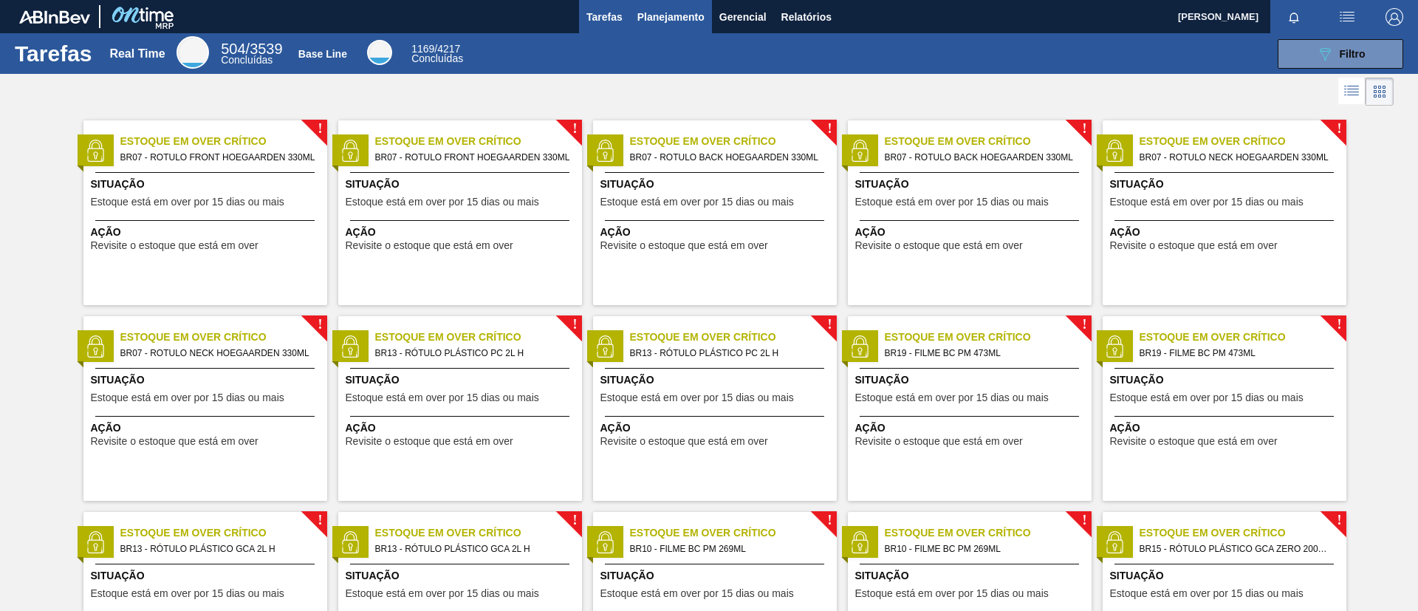
click at [669, 14] on span "Planejamento" at bounding box center [670, 17] width 67 height 18
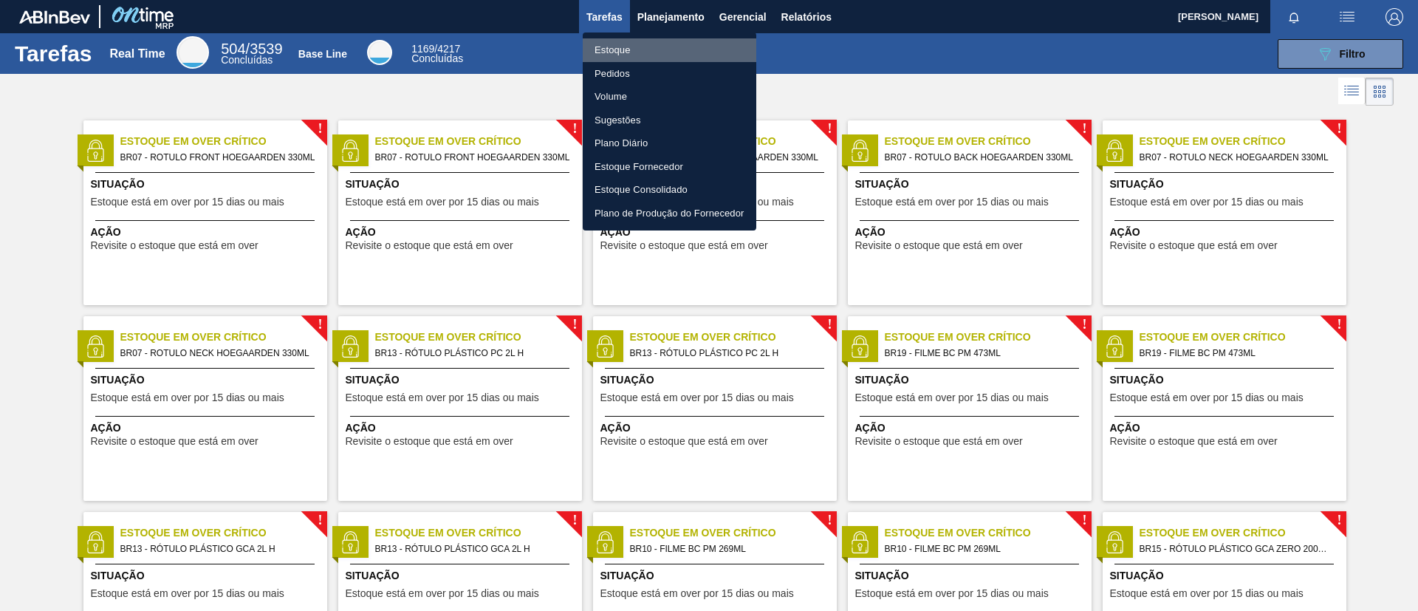
click at [649, 52] on li "Estoque" at bounding box center [670, 50] width 174 height 24
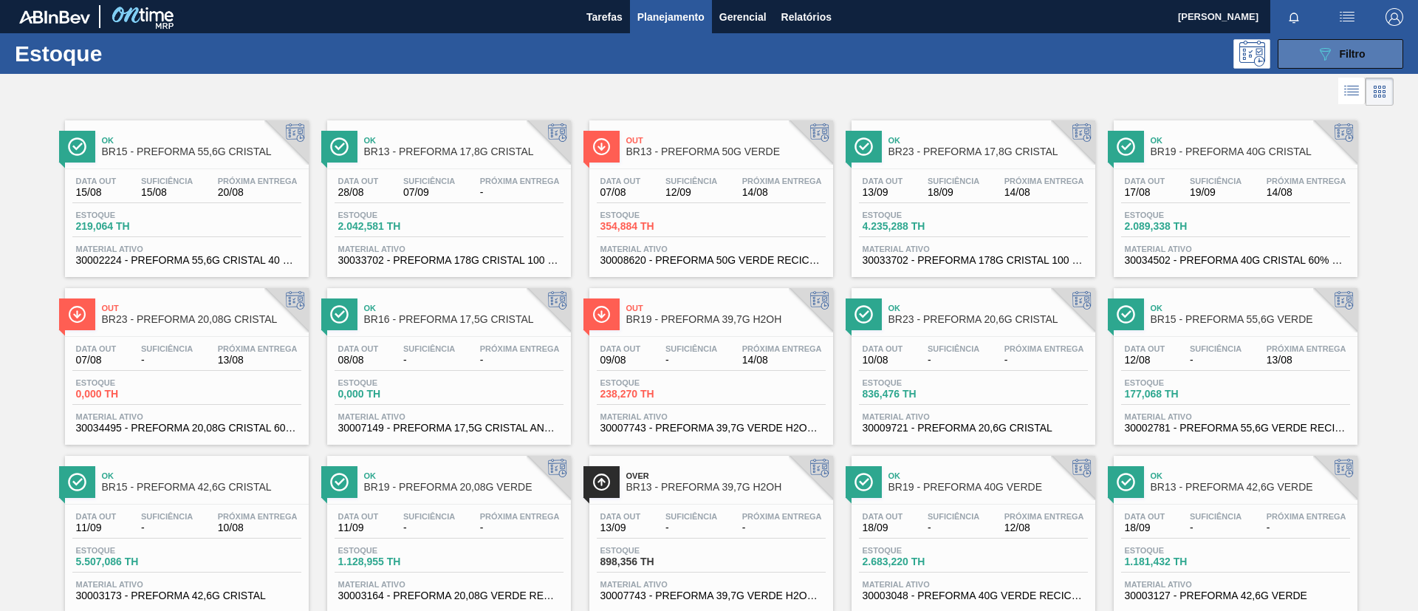
click at [1356, 56] on span "Filtro" at bounding box center [1353, 54] width 26 height 12
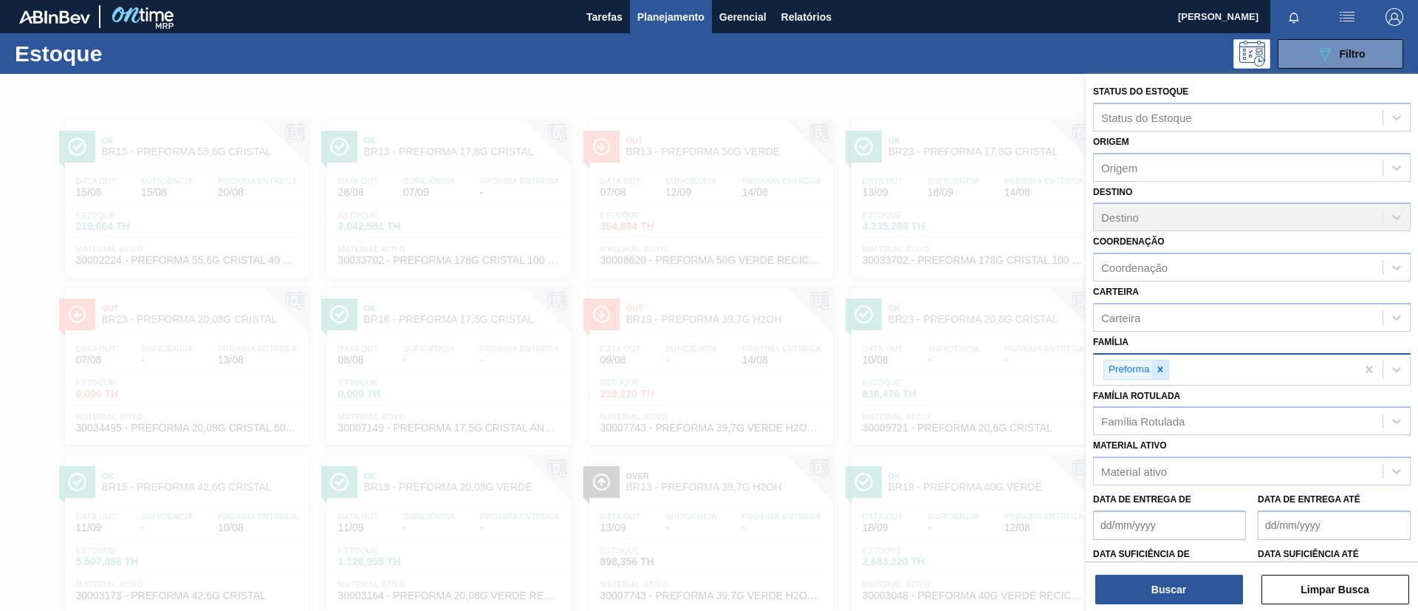
click at [1166, 372] on div at bounding box center [1160, 369] width 16 height 18
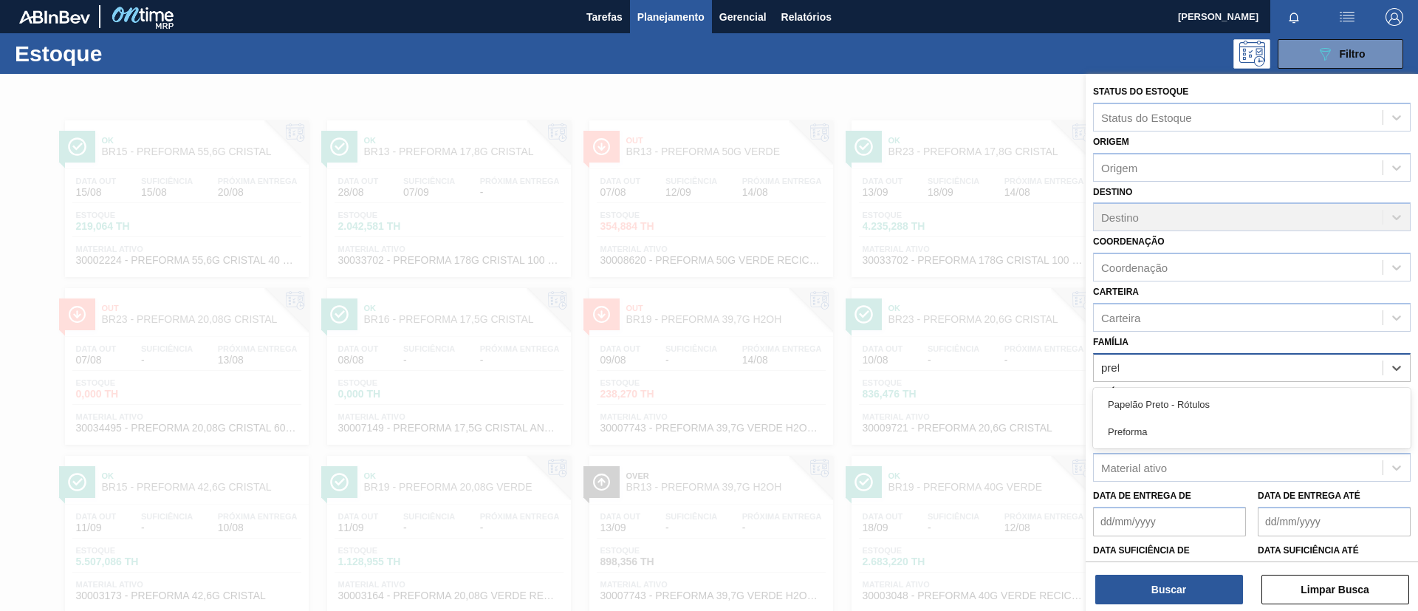
type input "prefo"
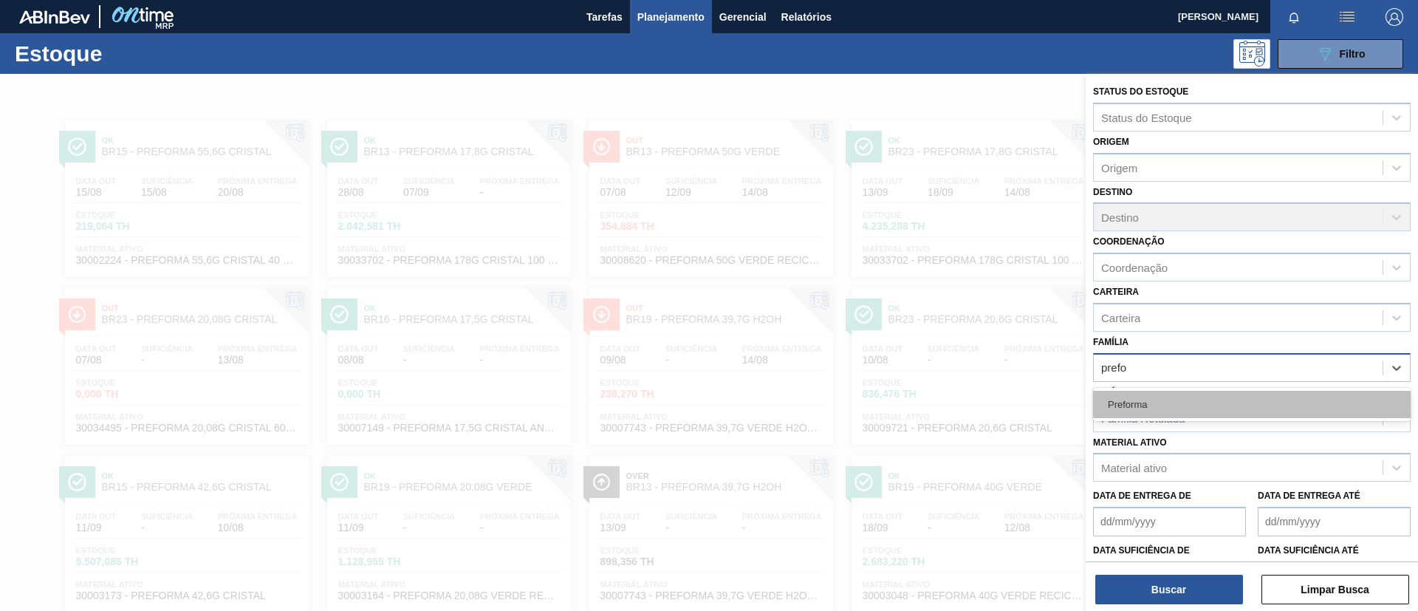
click at [1141, 409] on div "Preforma" at bounding box center [1252, 404] width 318 height 27
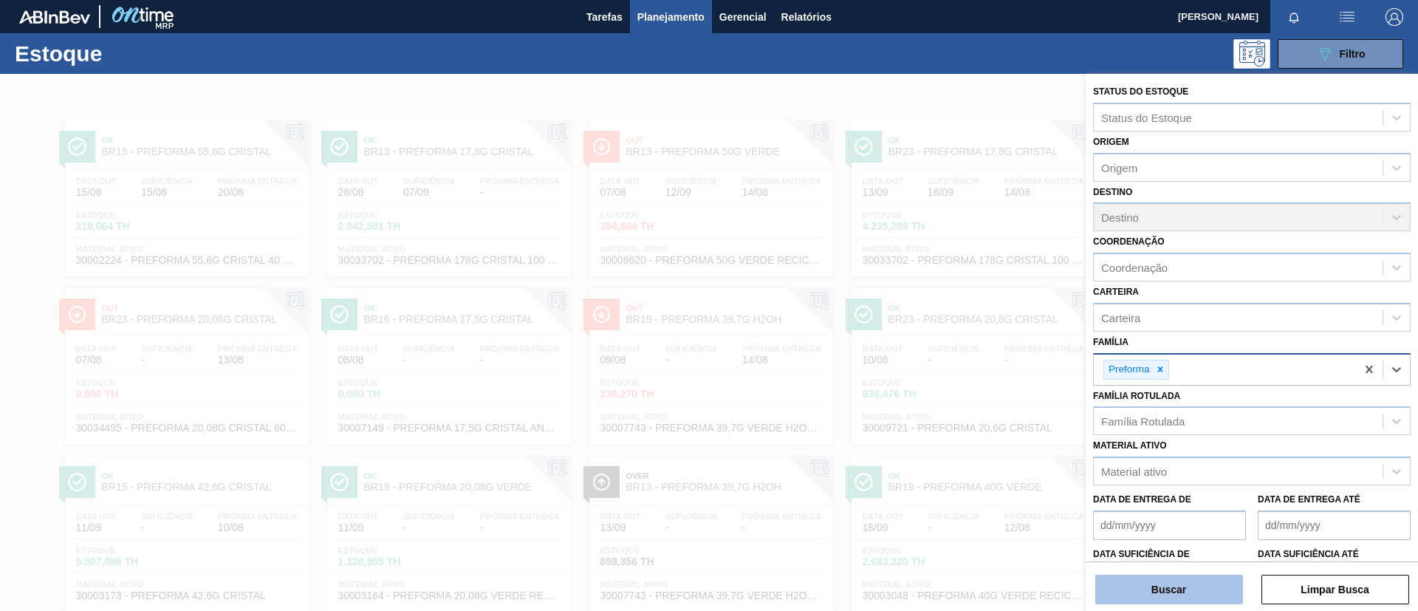
click at [1166, 585] on button "Buscar" at bounding box center [1169, 590] width 148 height 30
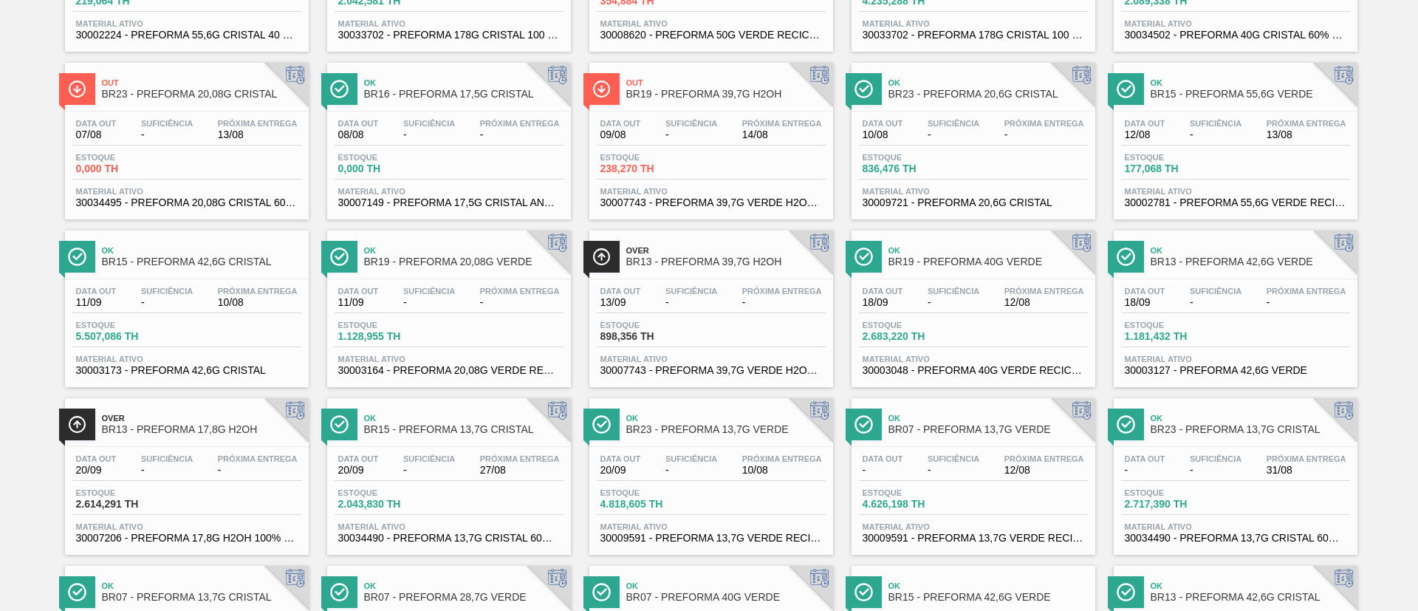
scroll to position [222, 0]
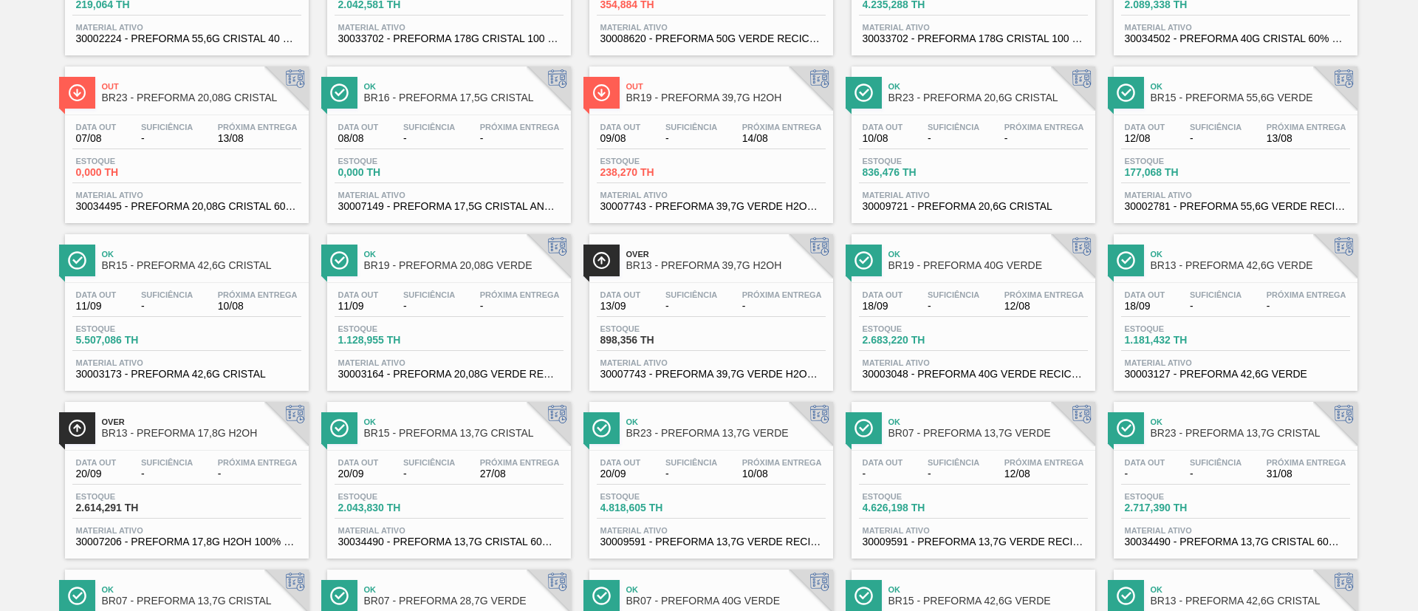
click at [100, 509] on span "2.614,291 TH" at bounding box center [127, 507] width 103 height 11
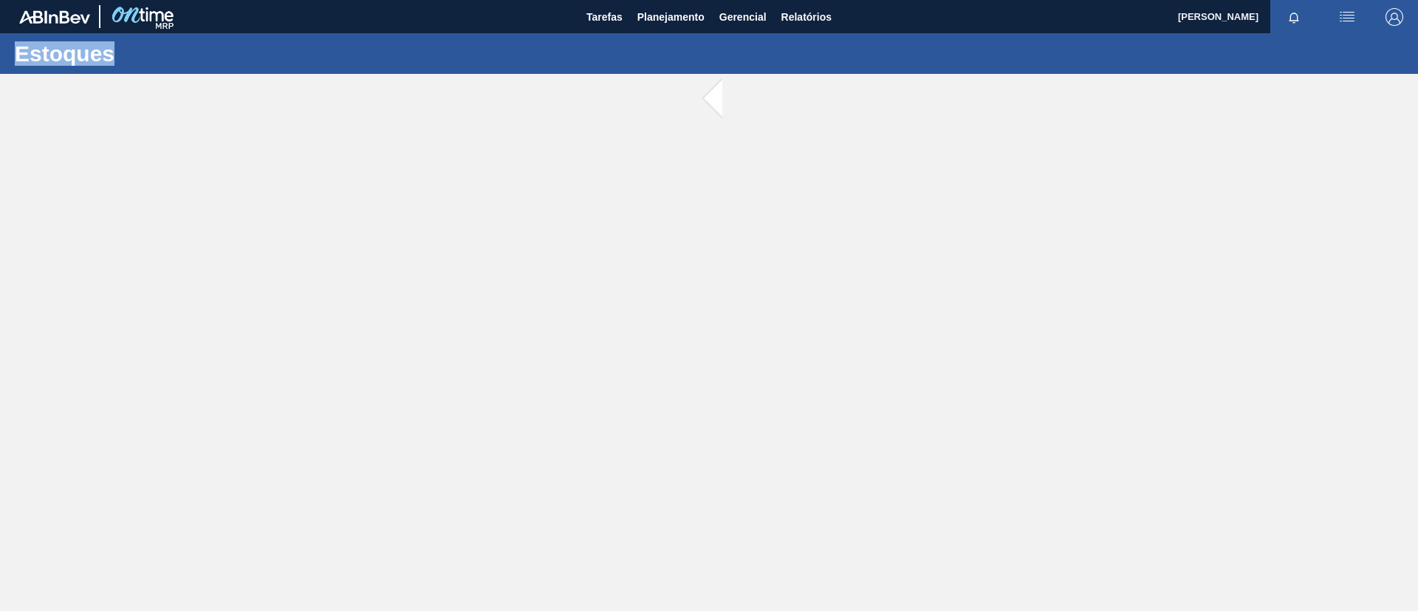
click at [100, 509] on main "Tarefas Planejamento Gerencial Relatórios [PERSON_NAME] todas como lido Estoques" at bounding box center [709, 305] width 1418 height 611
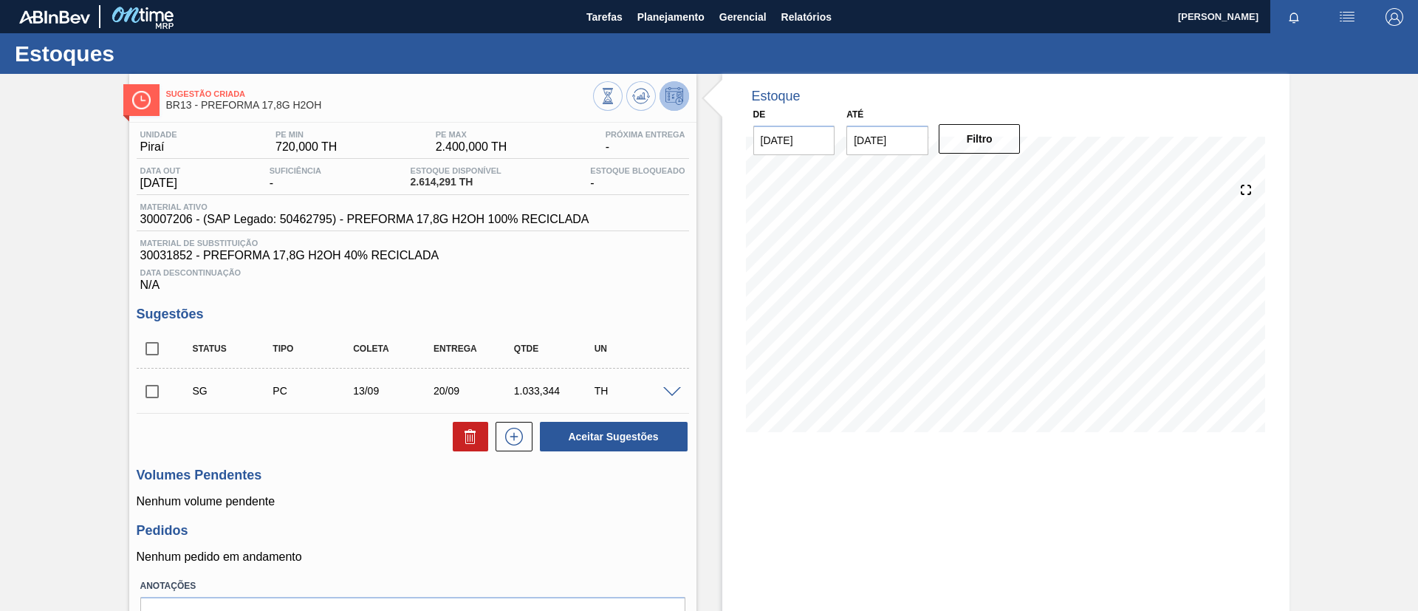
click at [437, 182] on span "2.614,291 TH" at bounding box center [456, 182] width 91 height 11
copy span "2.614,291"
click at [608, 107] on button at bounding box center [608, 96] width 30 height 30
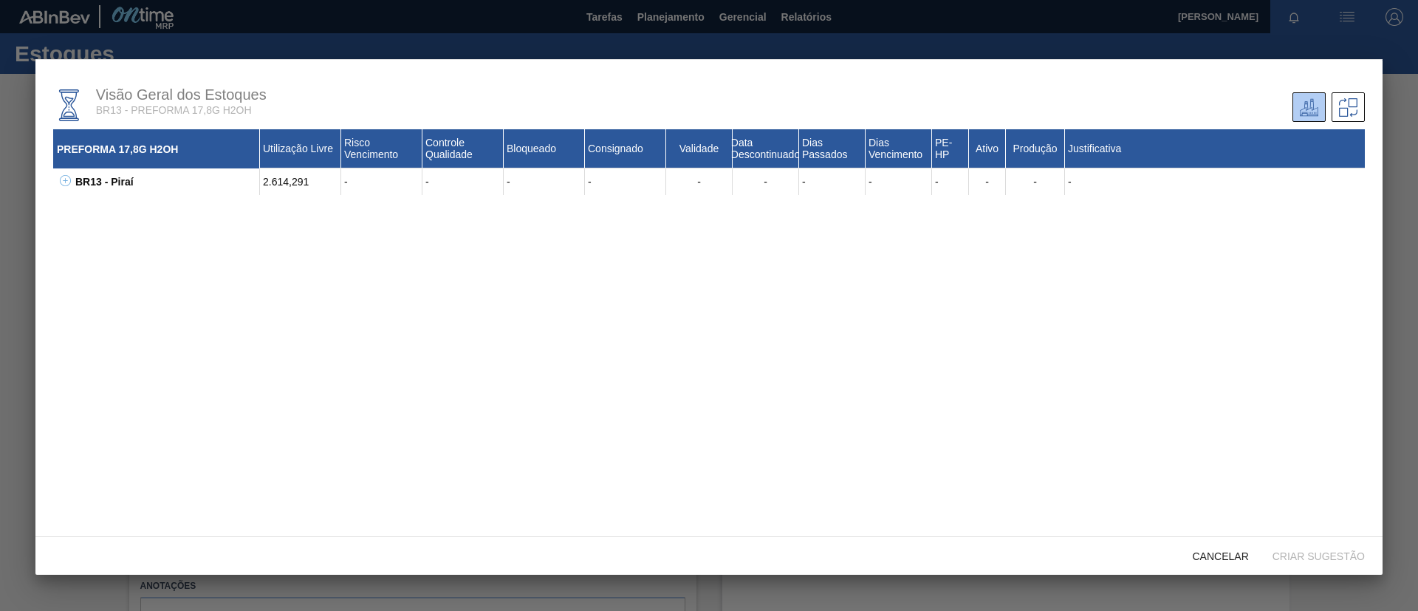
click at [66, 184] on icon at bounding box center [65, 180] width 11 height 11
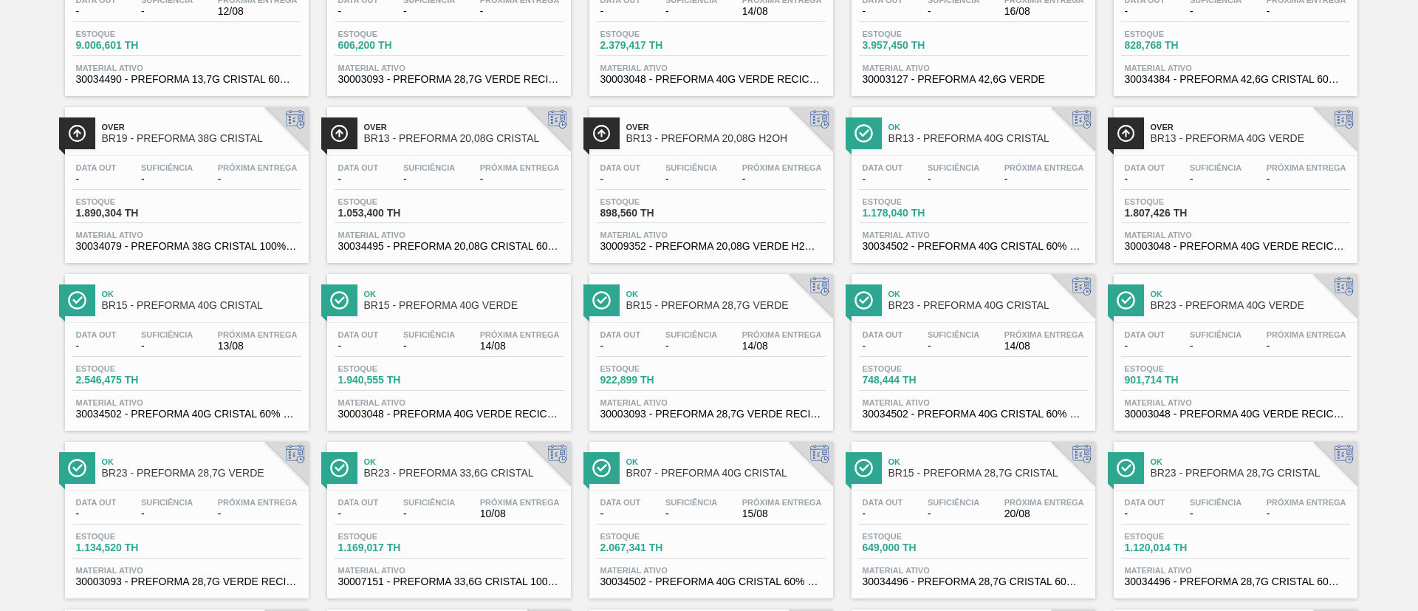
scroll to position [1187, 0]
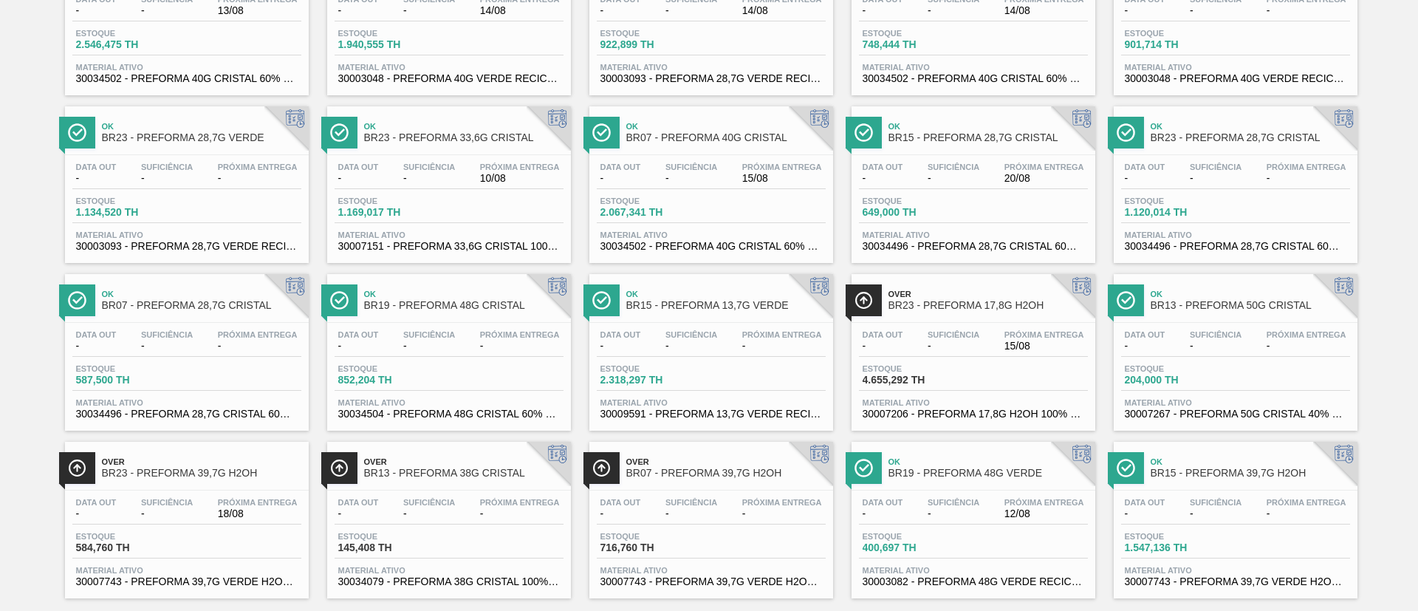
click at [886, 379] on span "4.655,292 TH" at bounding box center [914, 380] width 103 height 11
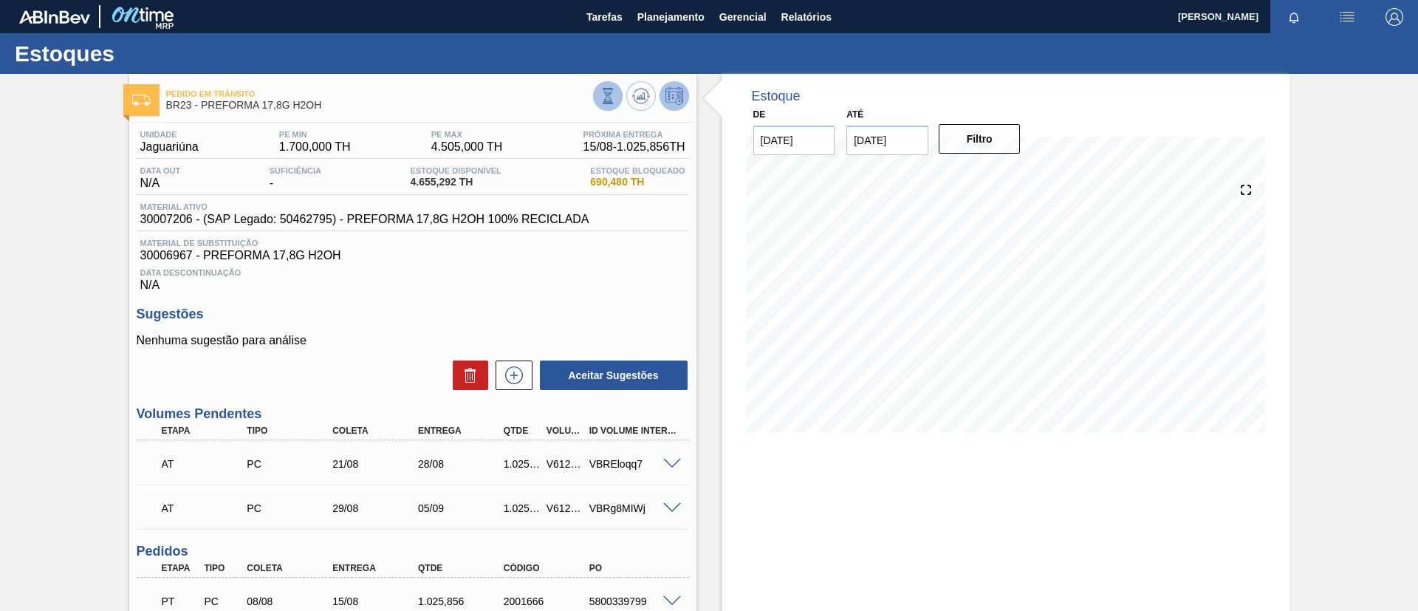
click at [609, 100] on icon at bounding box center [607, 100] width 6 height 3
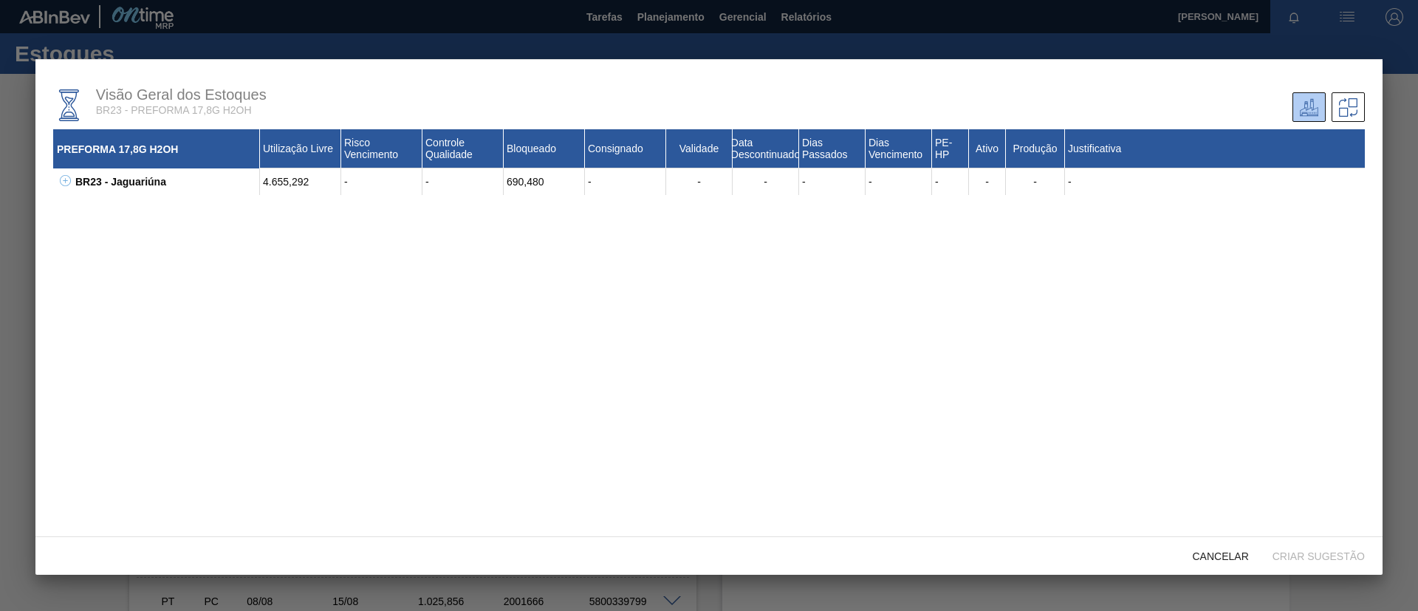
click at [58, 185] on button at bounding box center [62, 181] width 15 height 15
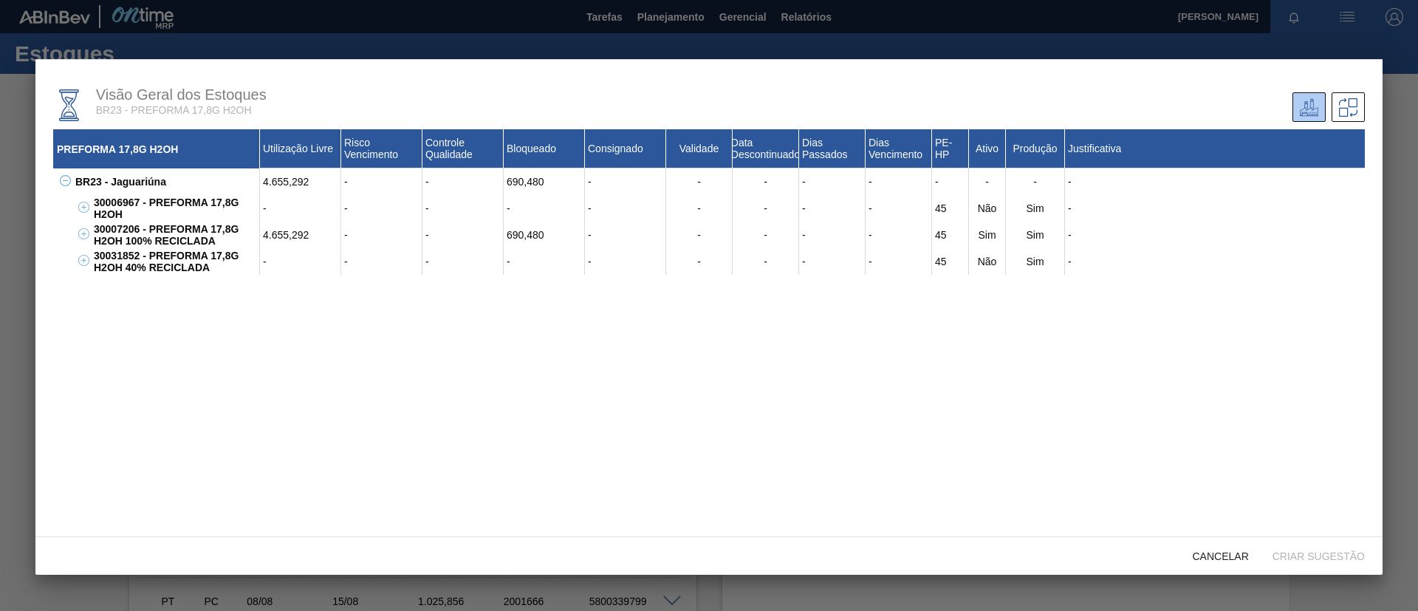
click at [84, 208] on icon at bounding box center [83, 207] width 5 height 1
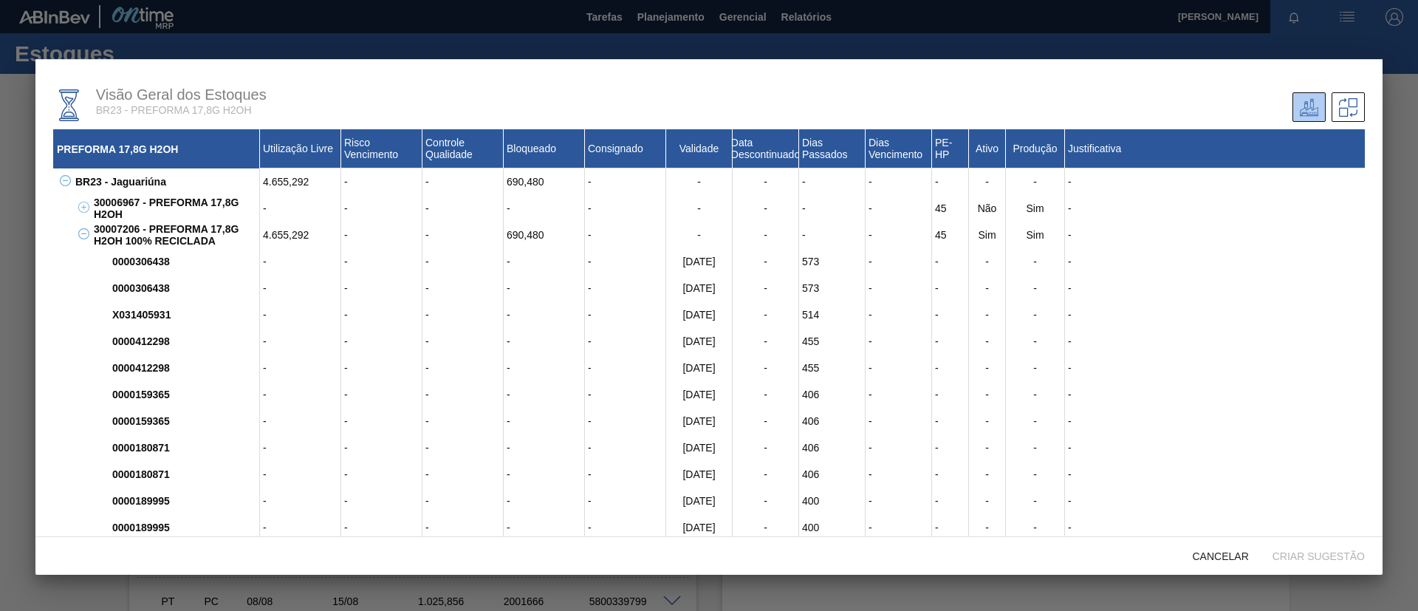
click at [116, 228] on div "30007206 - PREFORMA 17,8G H2OH 100% RECICLADA" at bounding box center [175, 235] width 170 height 27
copy div "30007206"
drag, startPoint x: 215, startPoint y: 242, endPoint x: 148, endPoint y: 231, distance: 68.1
click at [148, 231] on div "30007206 - PREFORMA 17,8G H2OH 100% RECICLADA" at bounding box center [175, 235] width 170 height 27
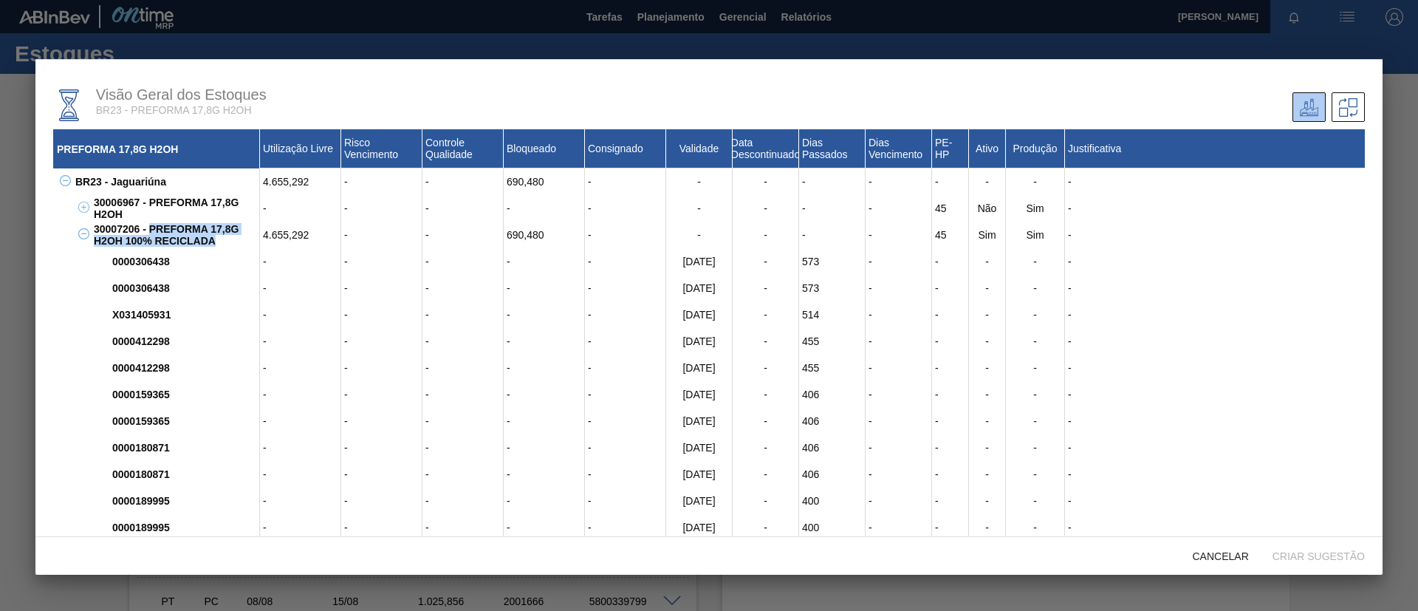
copy div "PREFORMA 17,8G H2OH 100% RECICLADA"
click at [411, 41] on div at bounding box center [709, 305] width 1418 height 611
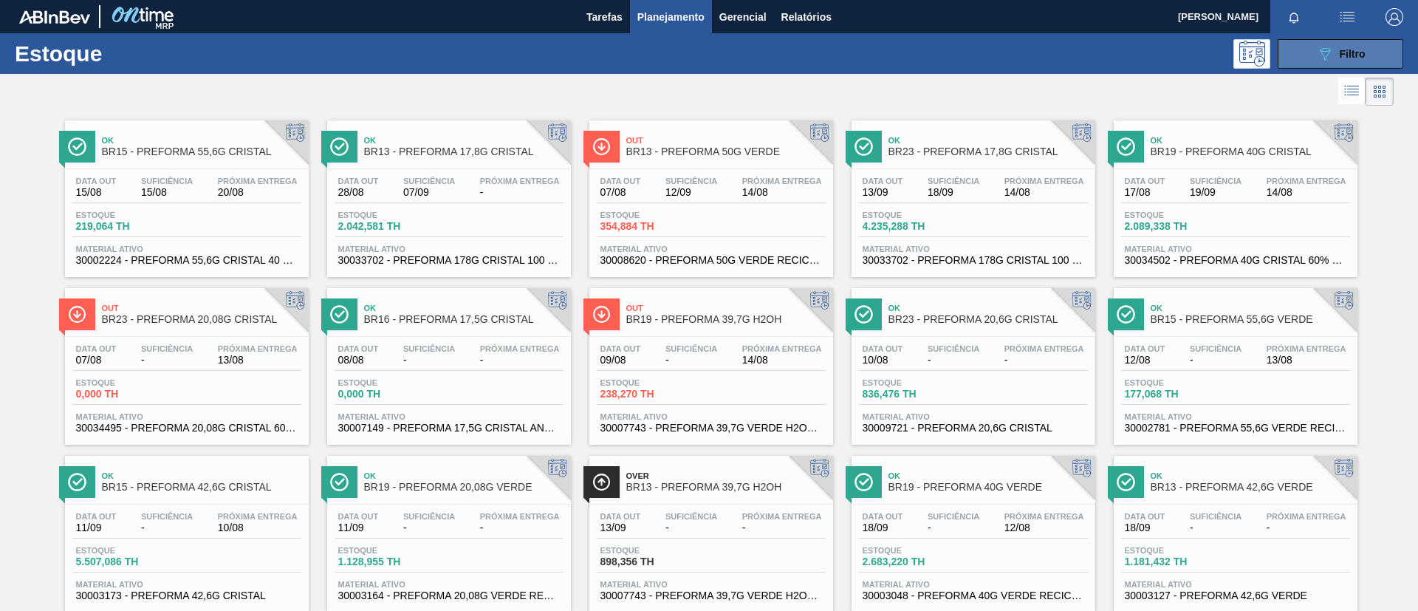
click at [1333, 42] on button "089F7B8B-B2A5-4AFE-B5C0-19BA573D28AC Filtro" at bounding box center [1341, 54] width 126 height 30
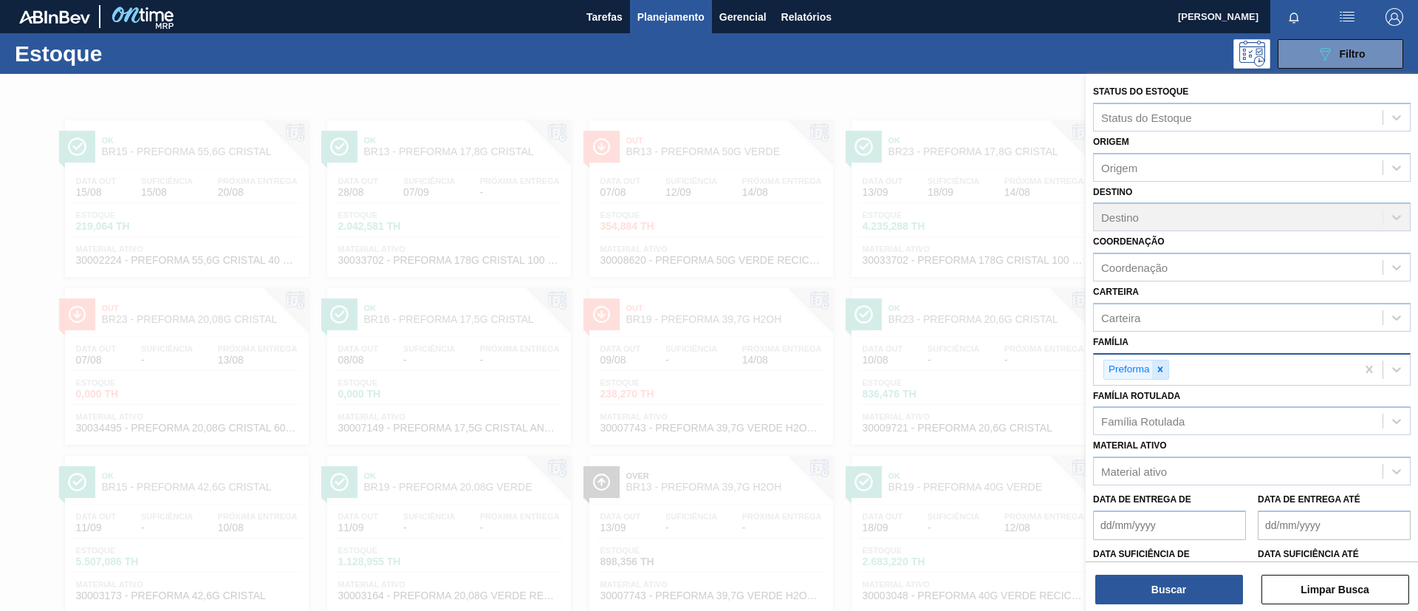
click at [1160, 364] on icon at bounding box center [1160, 369] width 10 height 10
click at [1158, 367] on div "Família" at bounding box center [1238, 367] width 289 height 21
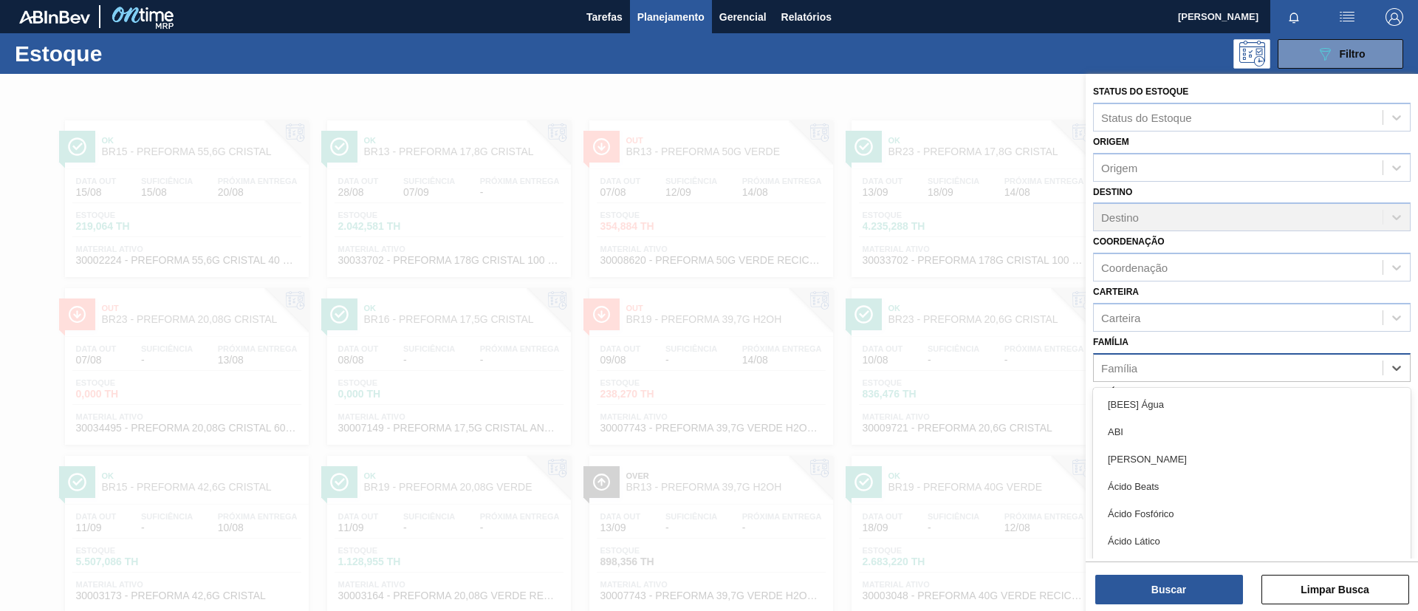
type input "t"
type input "i"
click at [1167, 331] on div "Carteira" at bounding box center [1252, 317] width 318 height 29
click at [1153, 293] on div "Carteira option [BEES] Água focused, 1 of 101. 101 results available. Use Up an…" at bounding box center [1252, 306] width 318 height 50
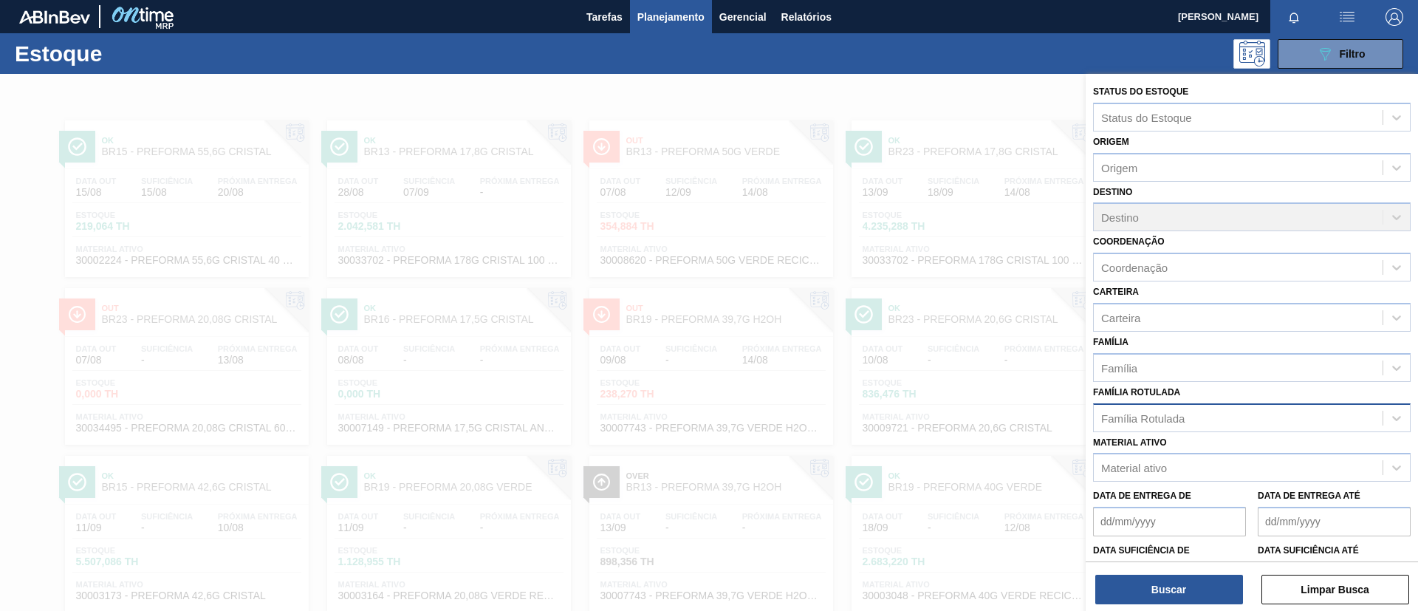
click at [1161, 421] on div "Família Rotulada" at bounding box center [1142, 417] width 83 height 13
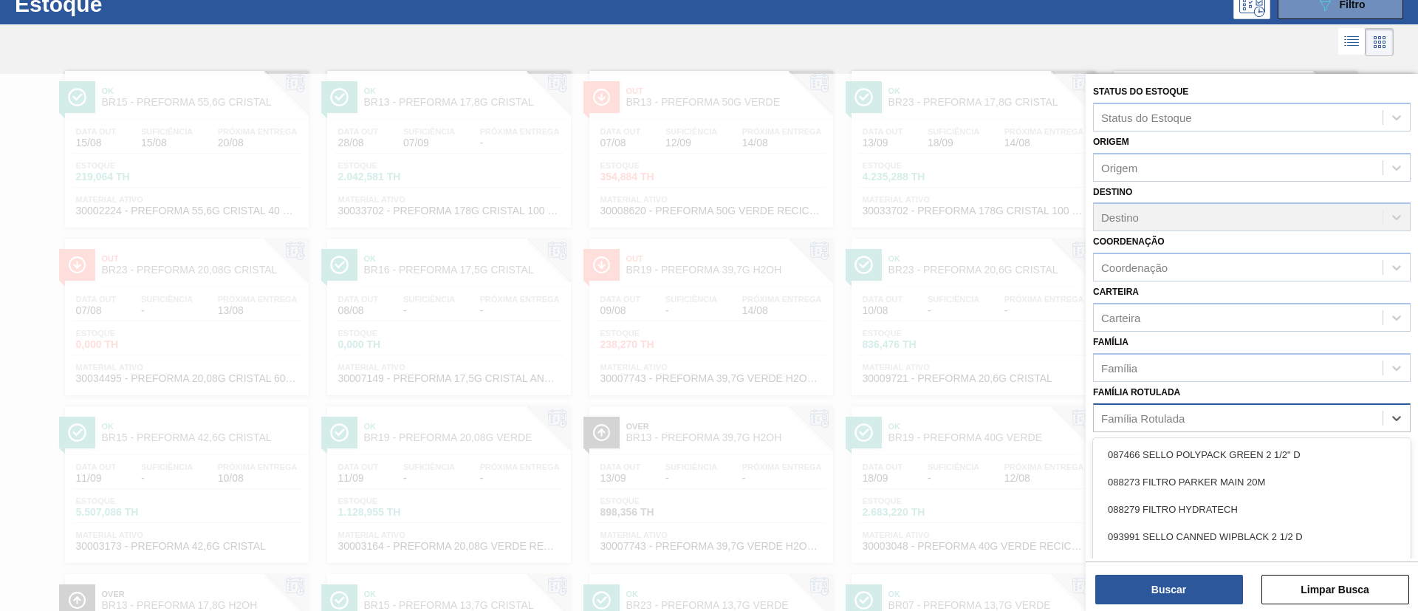
scroll to position [55, 0]
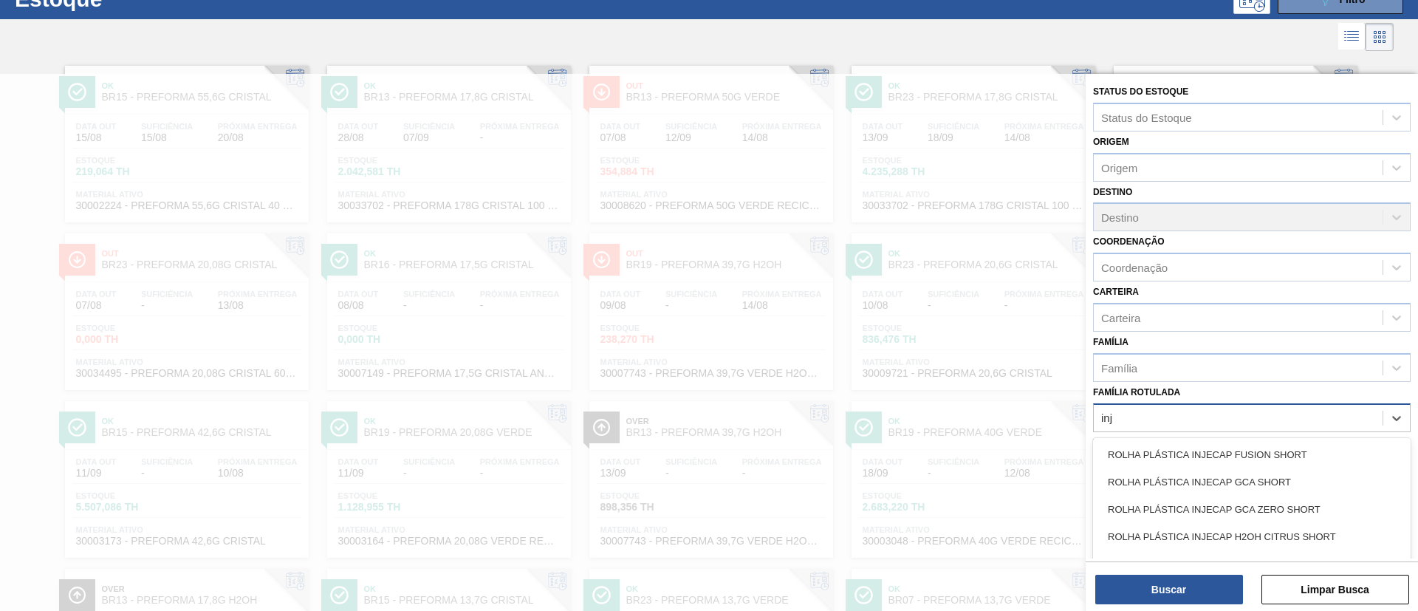
type Rotulada "inje"
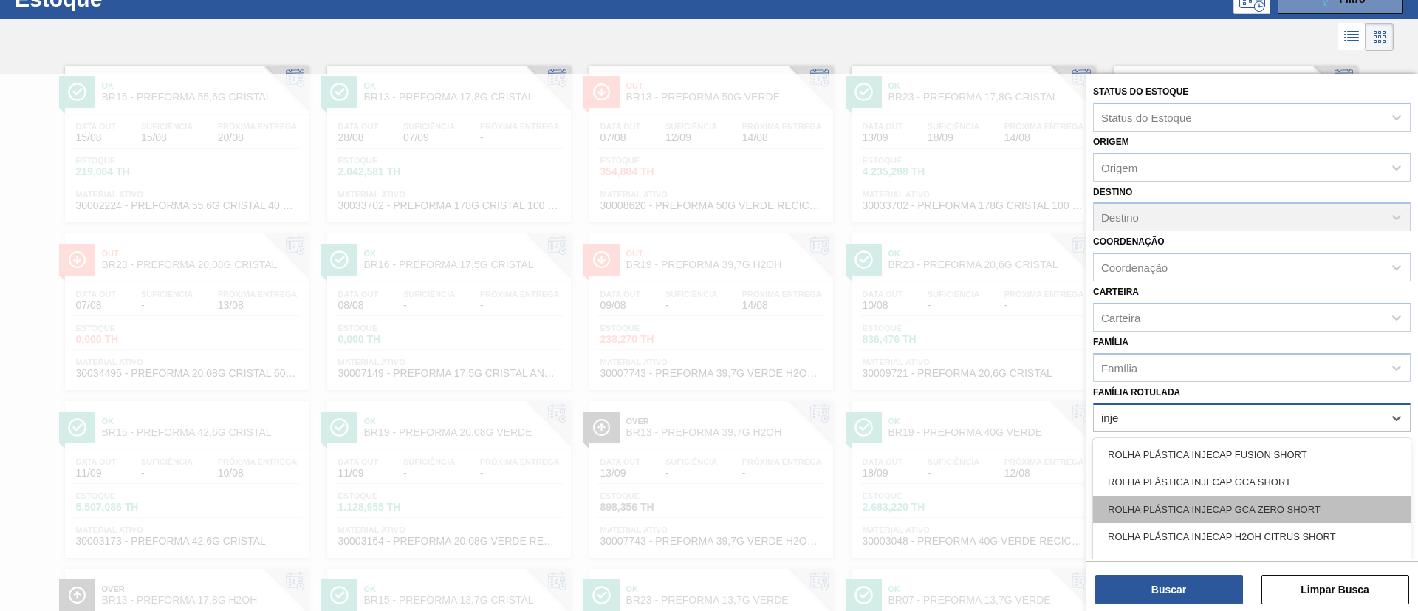
scroll to position [111, 0]
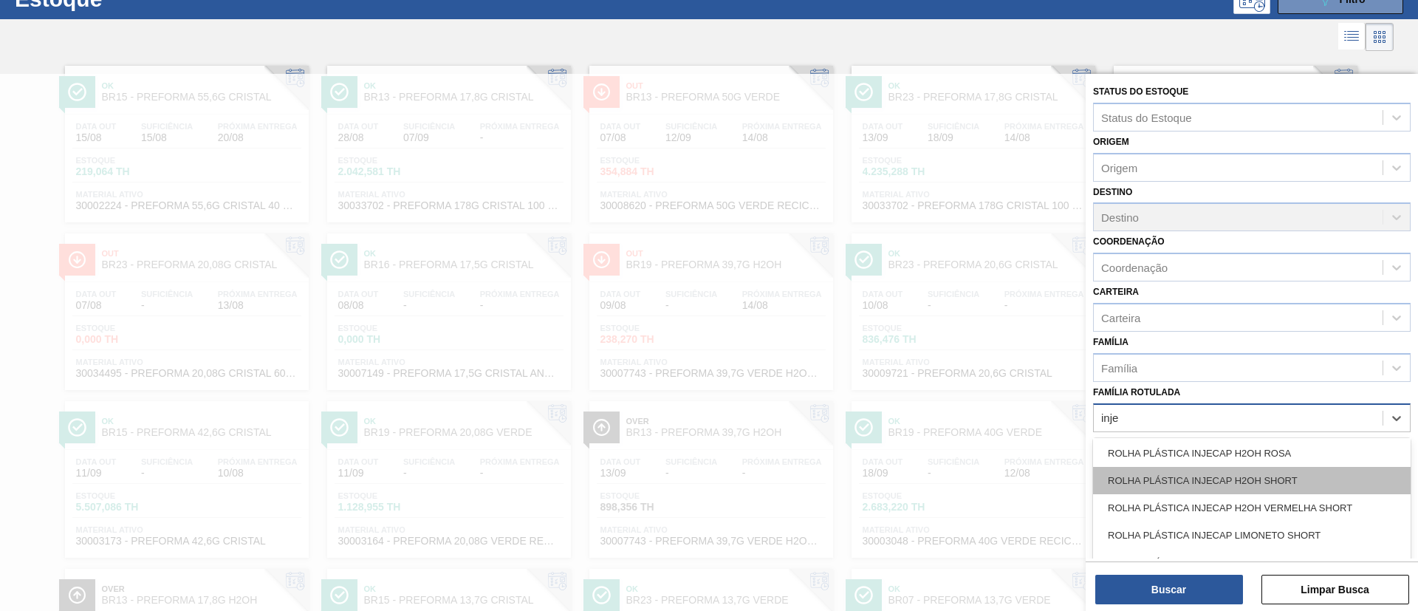
click at [1225, 471] on div "ROLHA PLÁSTICA INJECAP H2OH SHORT" at bounding box center [1252, 480] width 318 height 27
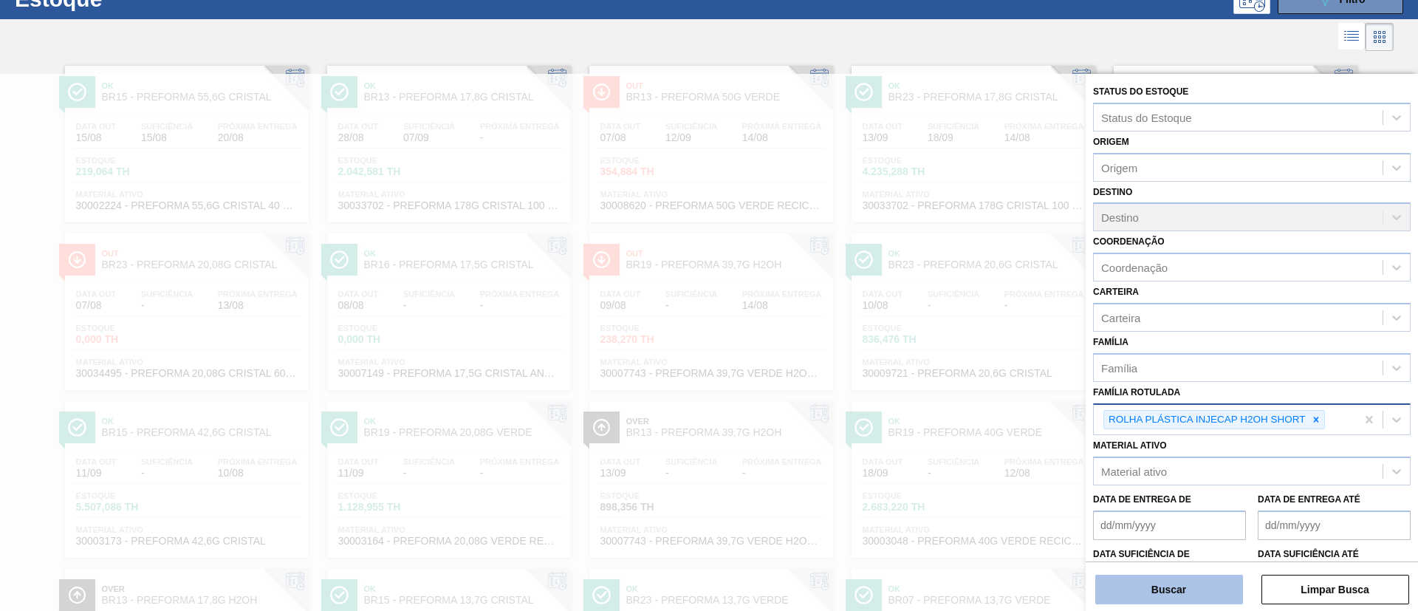
click at [1203, 595] on button "Buscar" at bounding box center [1169, 590] width 148 height 30
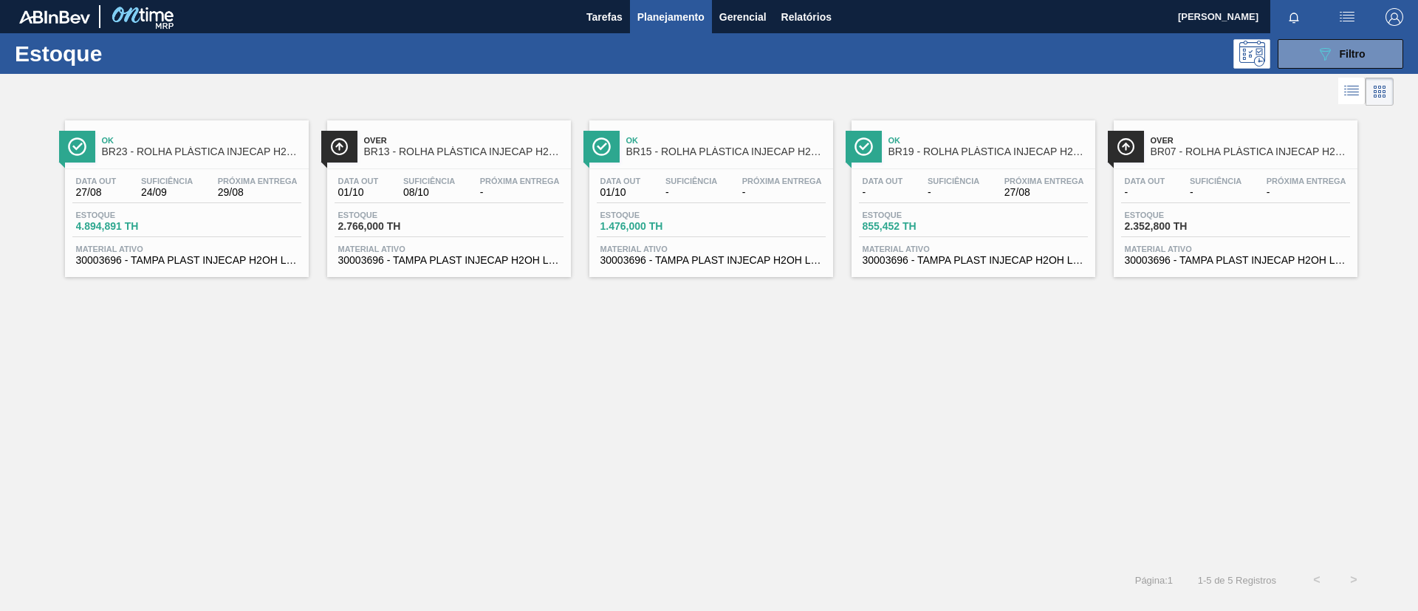
click at [238, 162] on div "Ok BR23 - ROLHA PLÁSTICA INJECAP H2OH SHORT" at bounding box center [201, 146] width 199 height 33
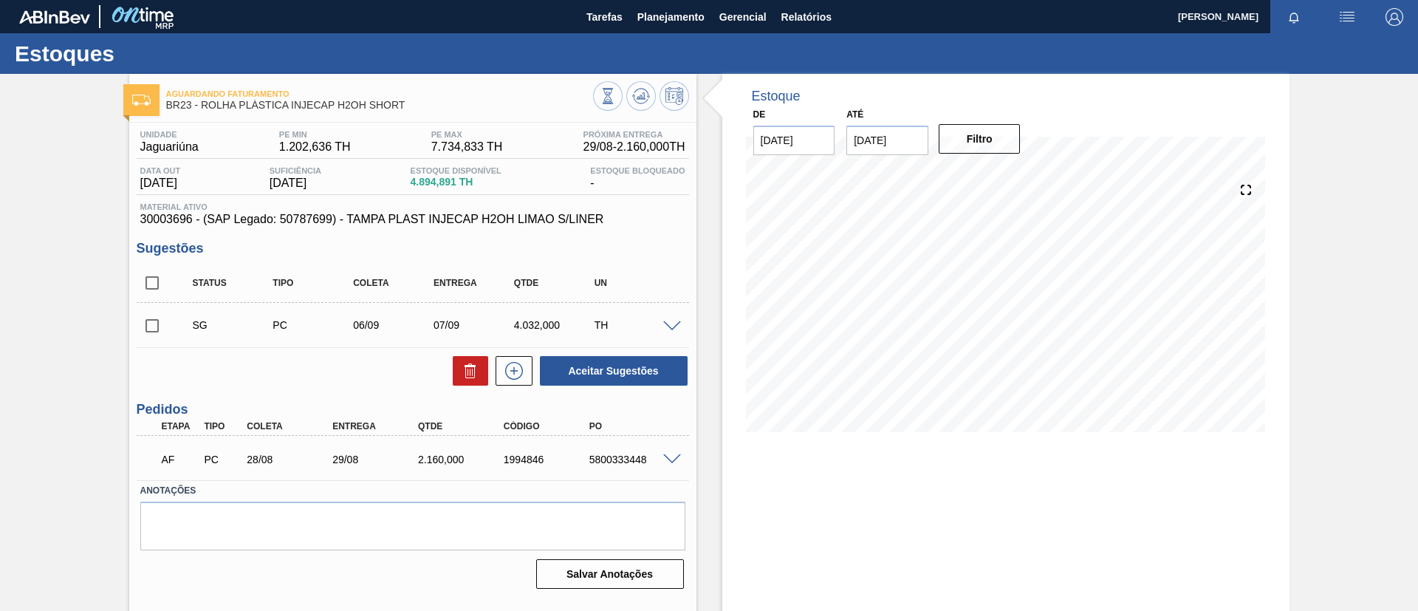
click at [432, 178] on span "4.894,891 TH" at bounding box center [456, 182] width 91 height 11
copy span "4.894,891"
click at [602, 101] on icon at bounding box center [608, 96] width 16 height 16
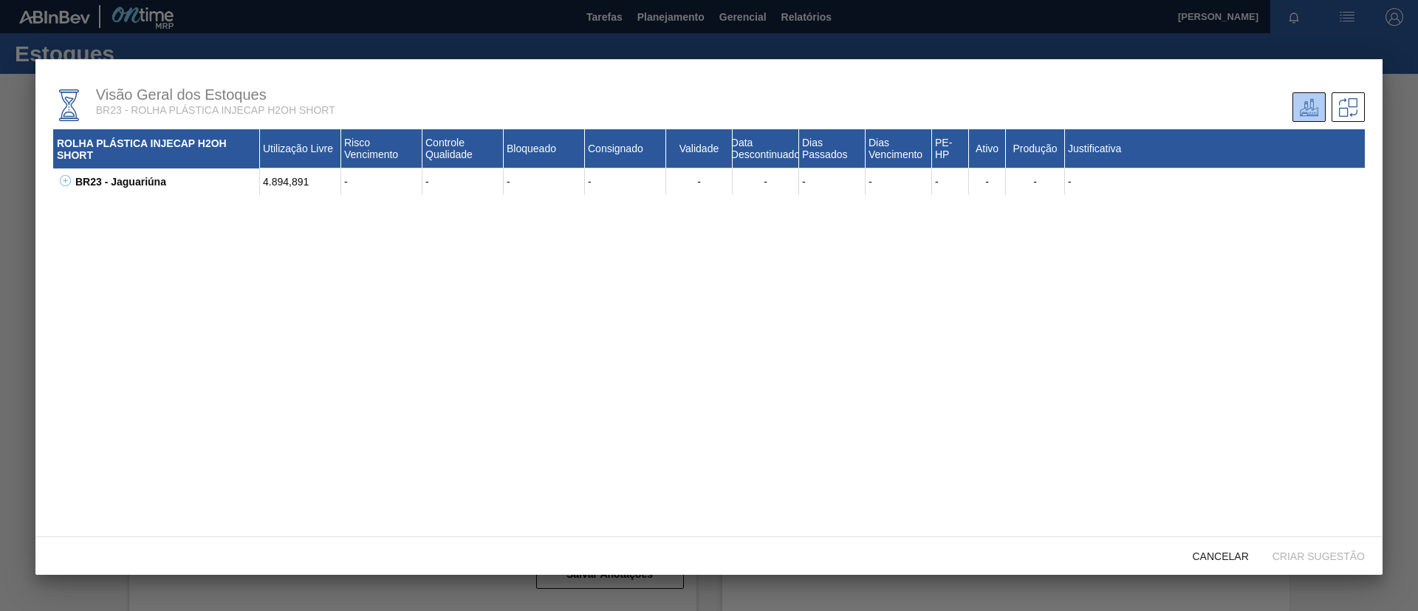
click at [60, 180] on icon at bounding box center [65, 180] width 11 height 11
click at [80, 203] on icon at bounding box center [83, 207] width 11 height 11
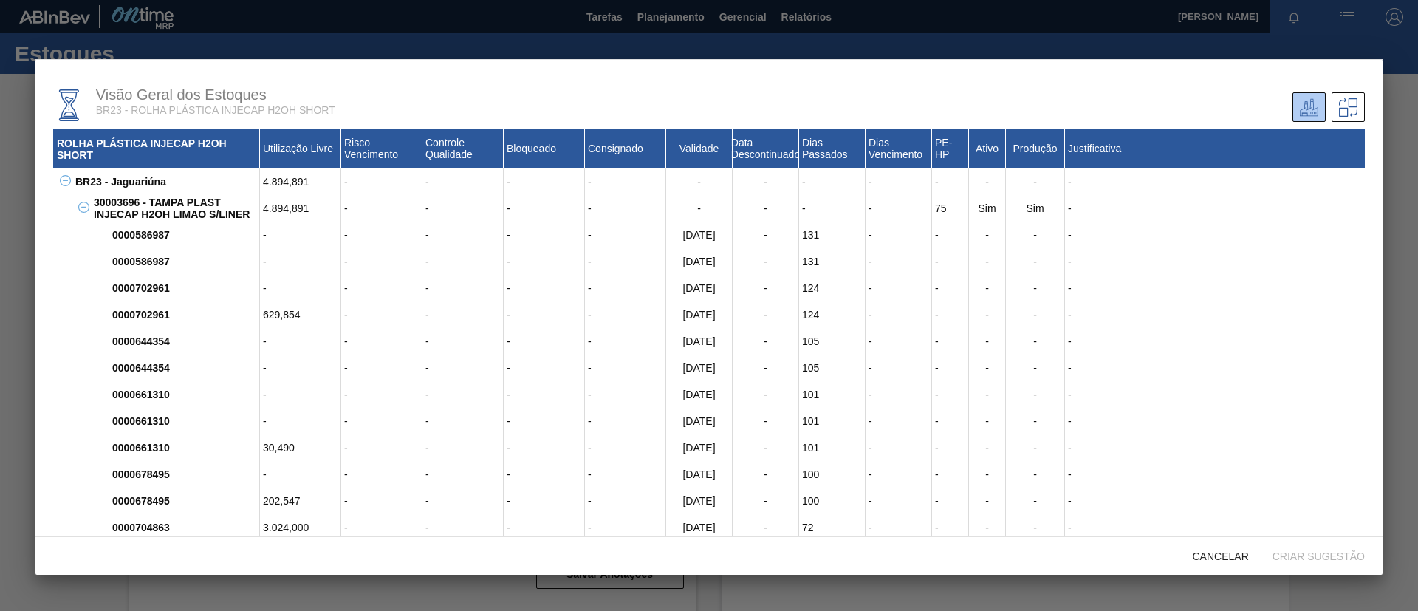
click at [129, 199] on div "30003696 - TAMPA PLAST INJECAP H2OH LIMAO S/LINER" at bounding box center [175, 208] width 170 height 27
copy div "30003696"
drag, startPoint x: 250, startPoint y: 217, endPoint x: 150, endPoint y: 199, distance: 101.3
click at [150, 199] on div "30003696 - TAMPA PLAST INJECAP H2OH LIMAO S/LINER" at bounding box center [175, 208] width 170 height 27
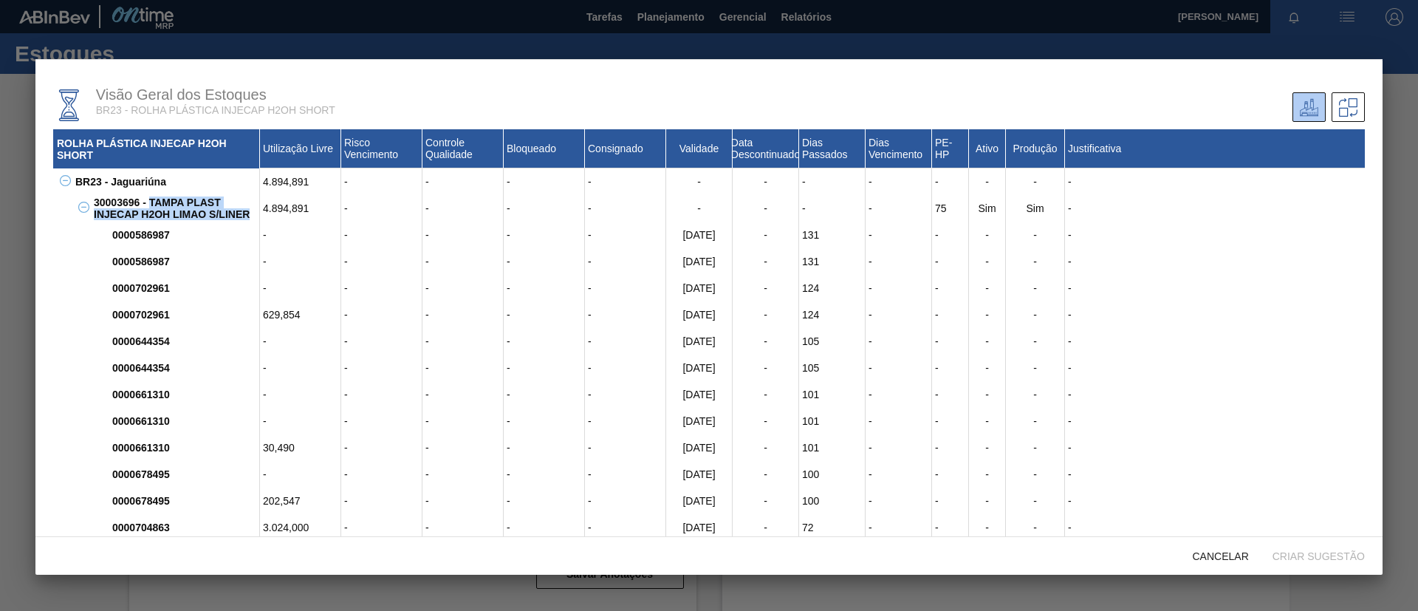
copy div "TAMPA PLAST INJECAP H2OH LIMAO S/LINER"
click at [91, 84] on div "Visão Geral dos Estoques BR23 - ROLHA PLÁSTICA INJECAP H2OH SHORT" at bounding box center [384, 105] width 662 height 55
click at [120, 55] on div at bounding box center [709, 305] width 1418 height 611
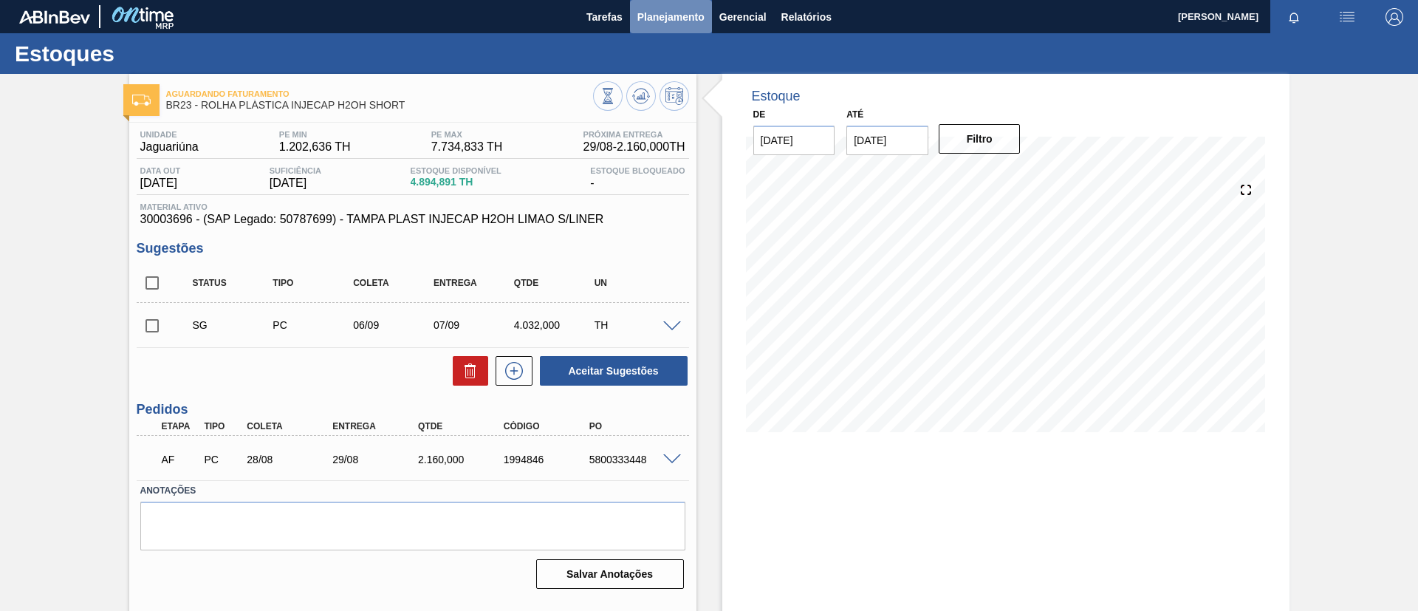
click at [673, 21] on span "Planejamento" at bounding box center [670, 17] width 67 height 18
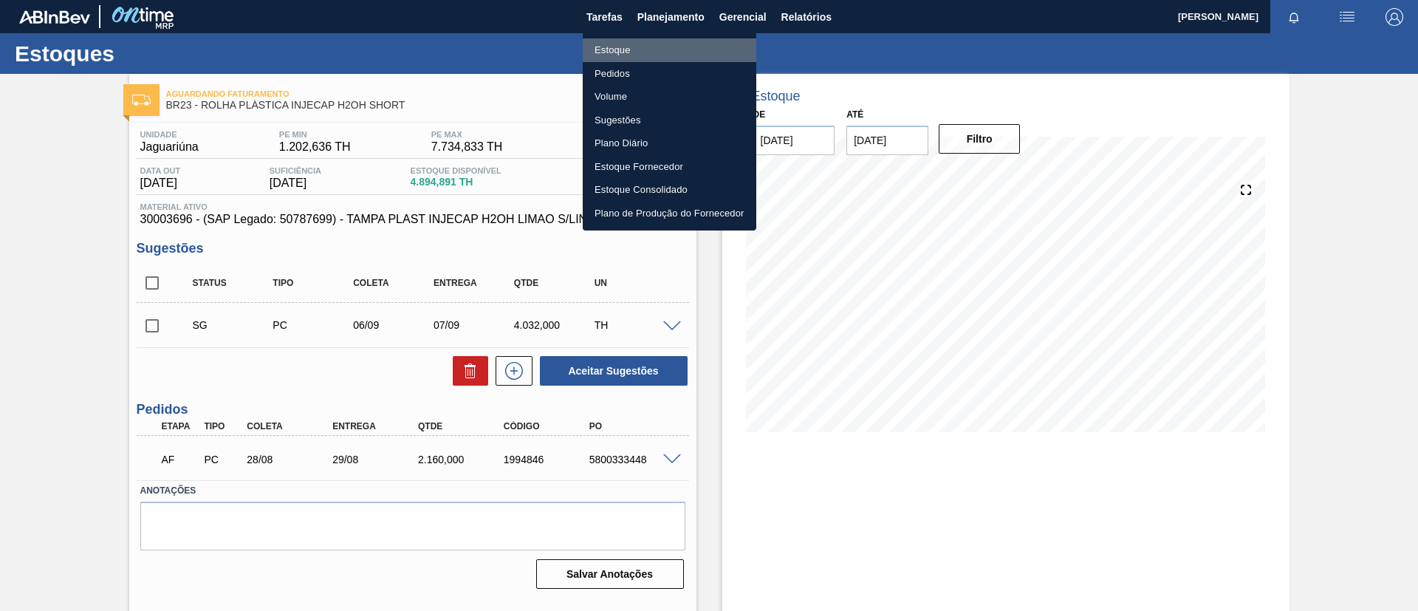
click at [673, 56] on li "Estoque" at bounding box center [670, 50] width 174 height 24
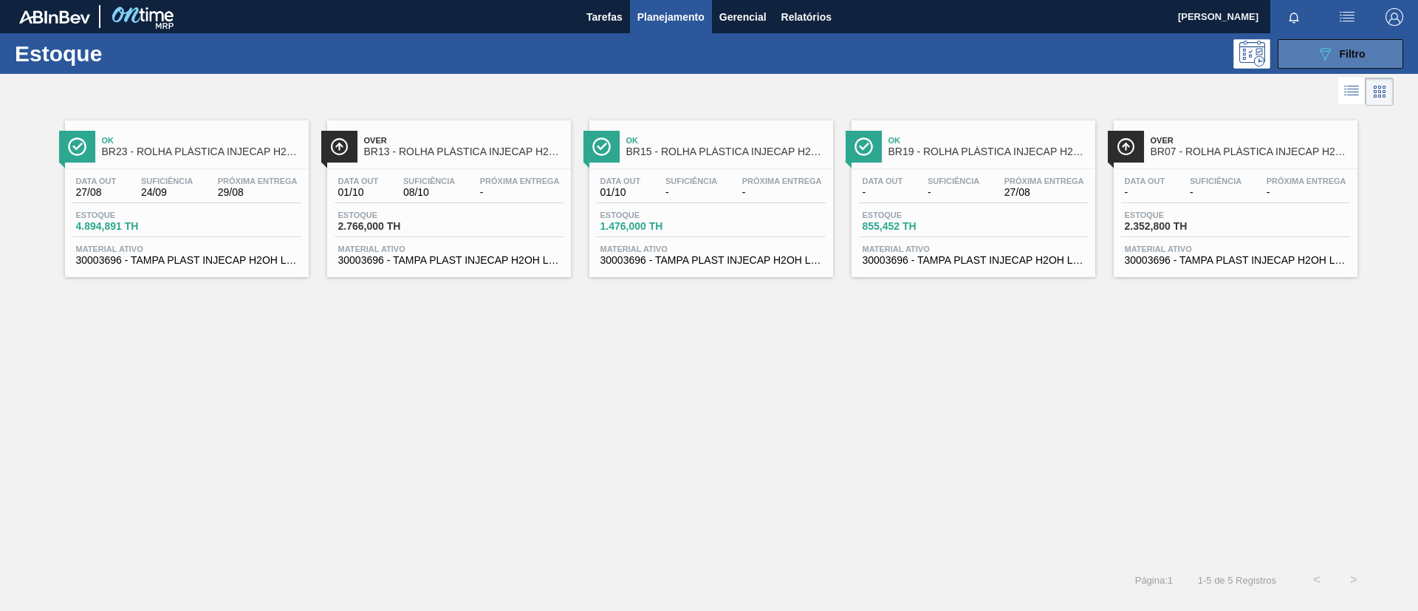
click at [1344, 61] on div "089F7B8B-B2A5-4AFE-B5C0-19BA573D28AC Filtro" at bounding box center [1340, 54] width 49 height 18
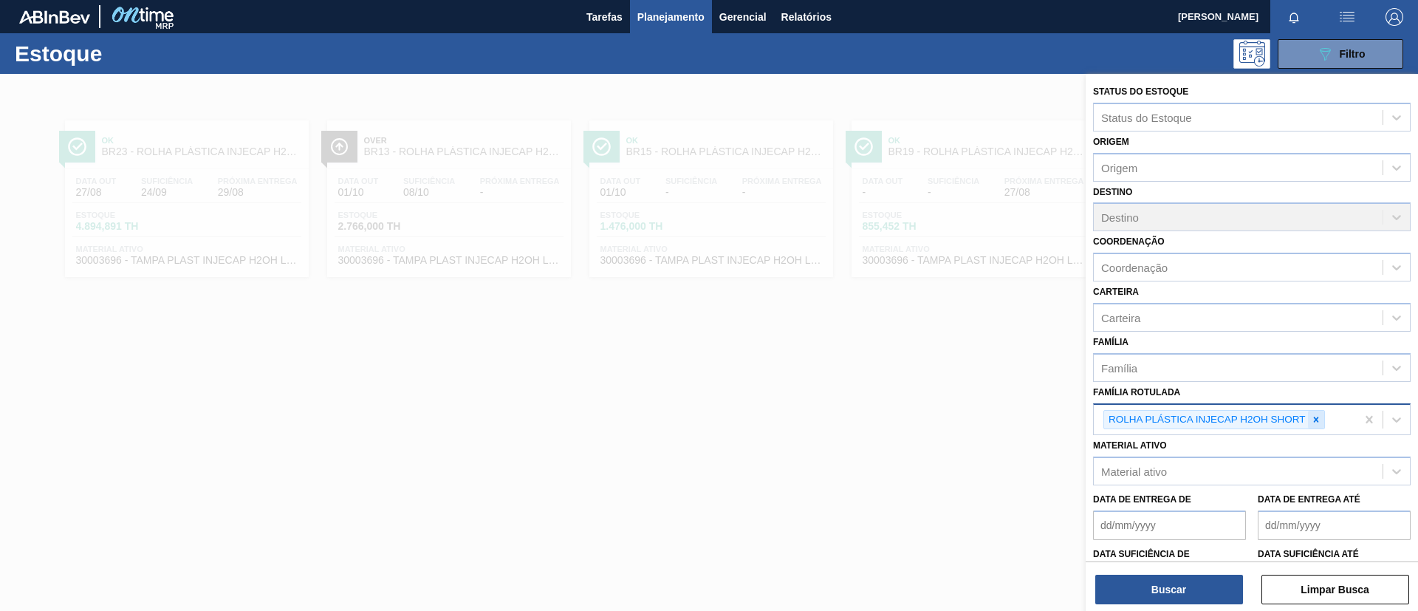
click at [1319, 420] on icon at bounding box center [1316, 419] width 10 height 10
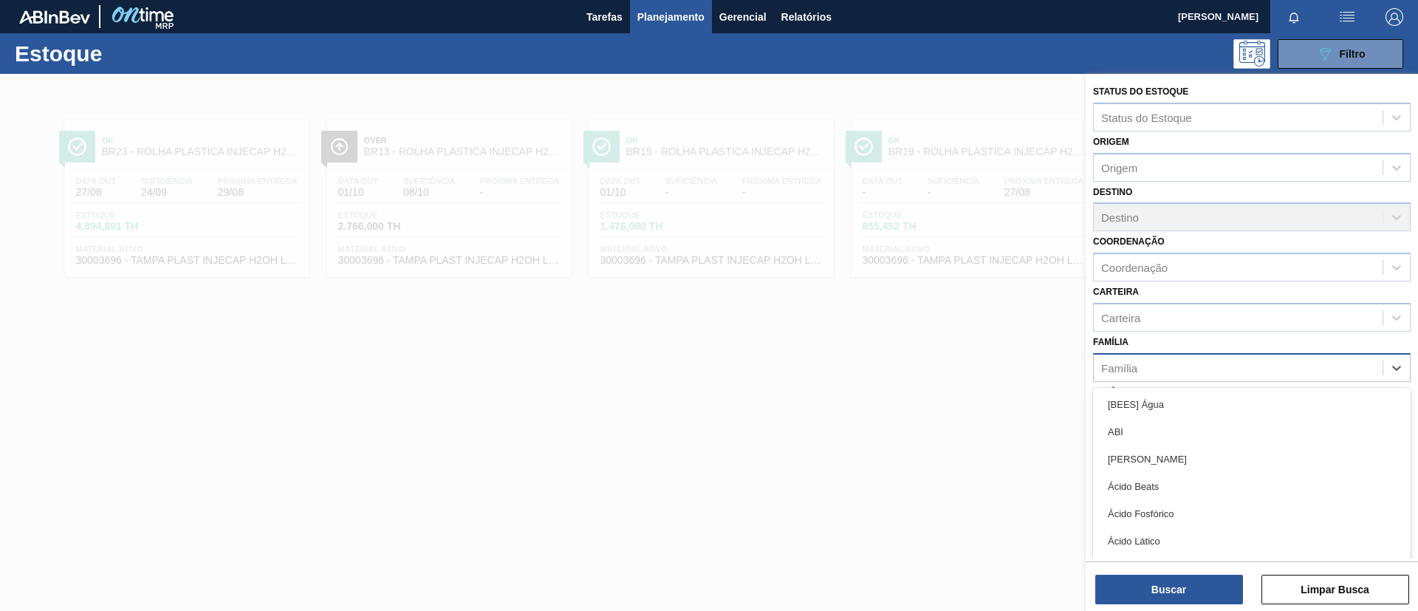
click at [1196, 378] on div "Família" at bounding box center [1252, 367] width 318 height 29
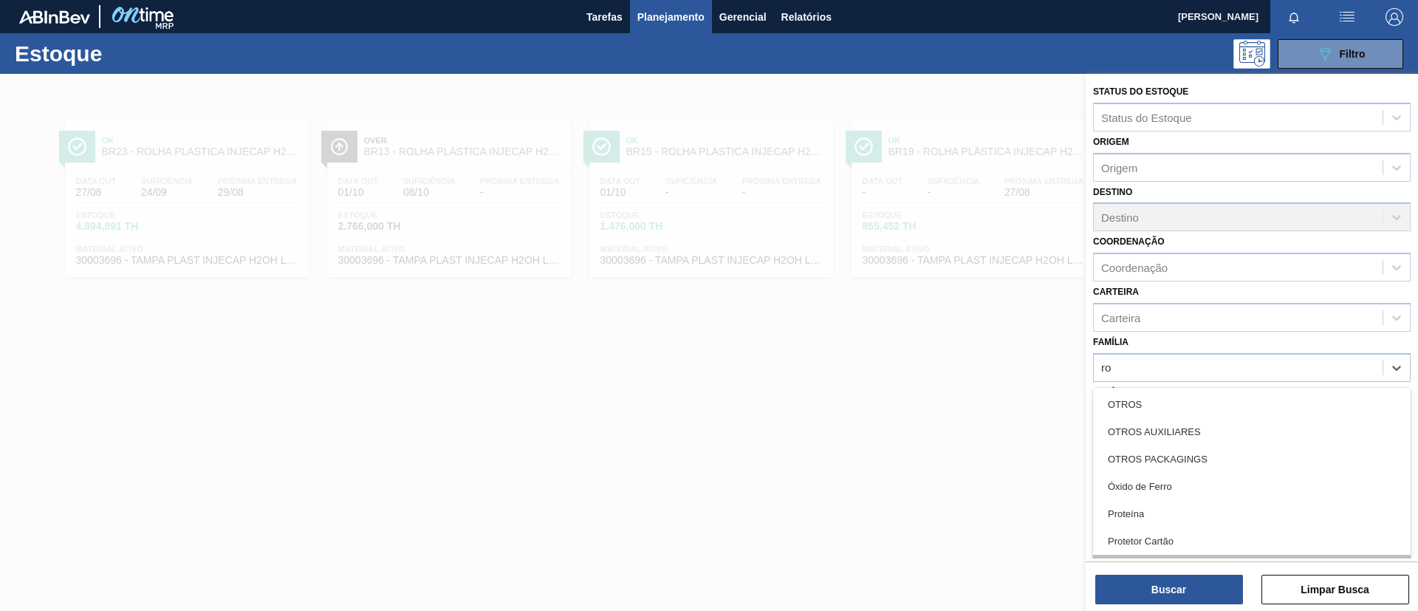
scroll to position [665, 0]
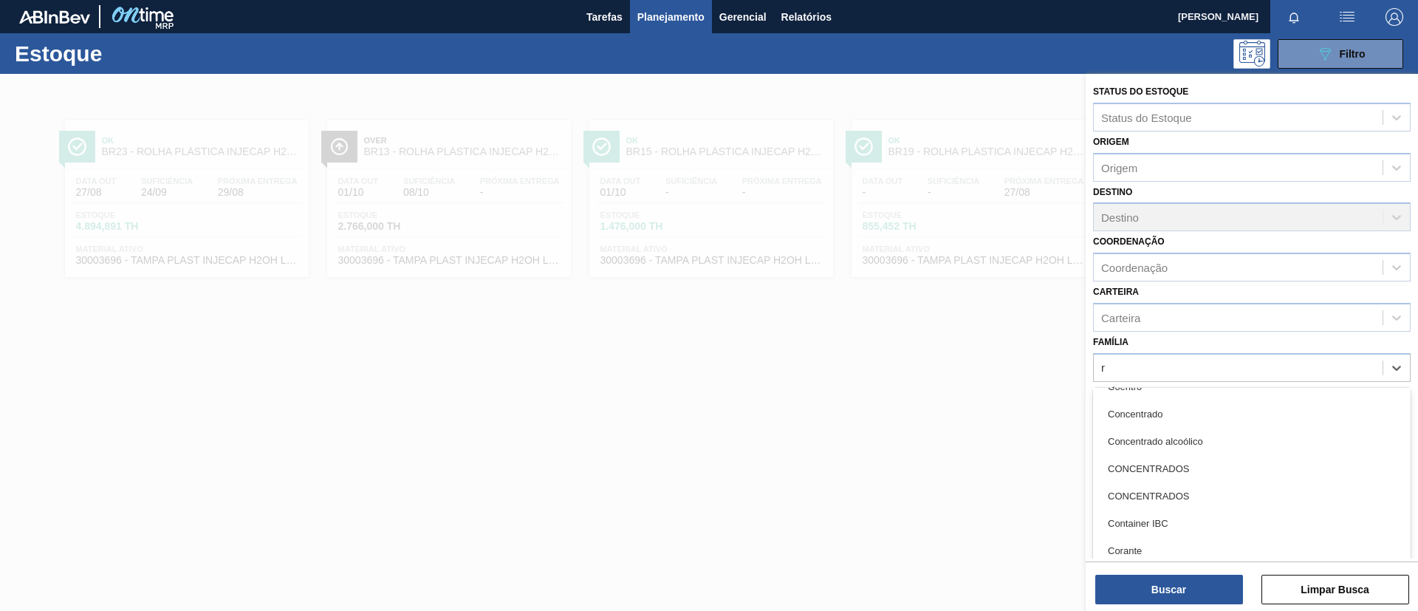
type input "ró"
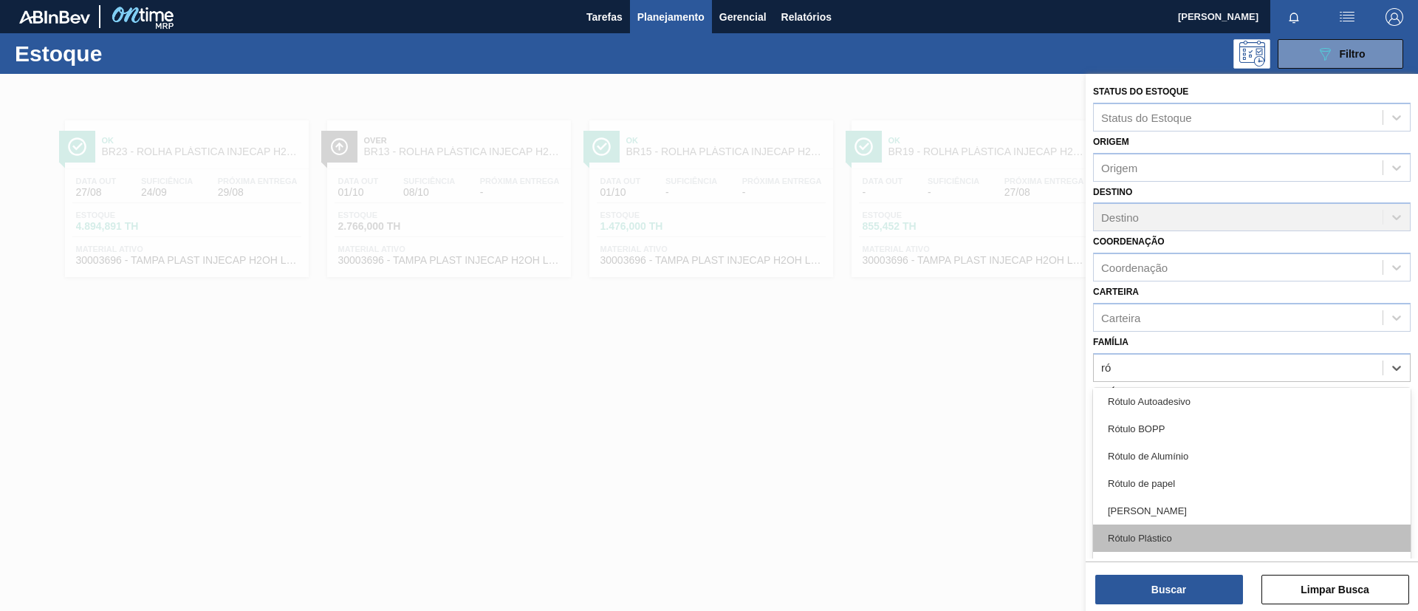
click at [1201, 530] on div "Rótulo Plástico" at bounding box center [1252, 537] width 318 height 27
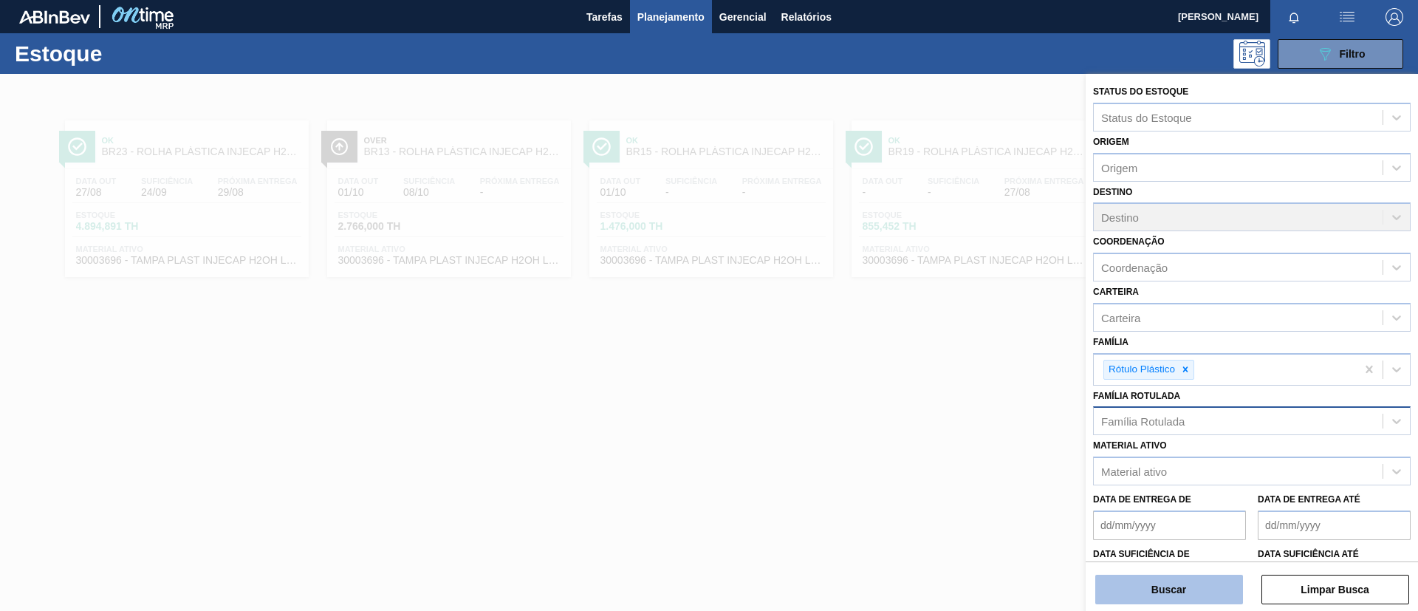
click at [1179, 594] on button "Buscar" at bounding box center [1169, 590] width 148 height 30
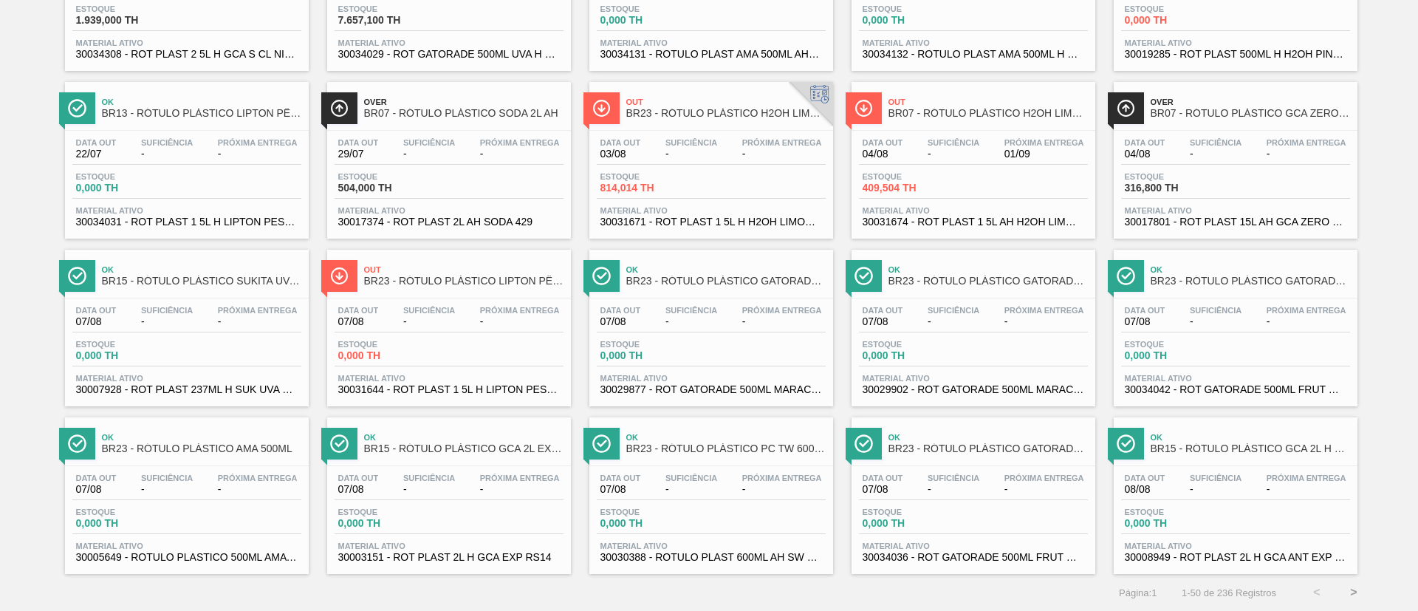
scroll to position [14, 0]
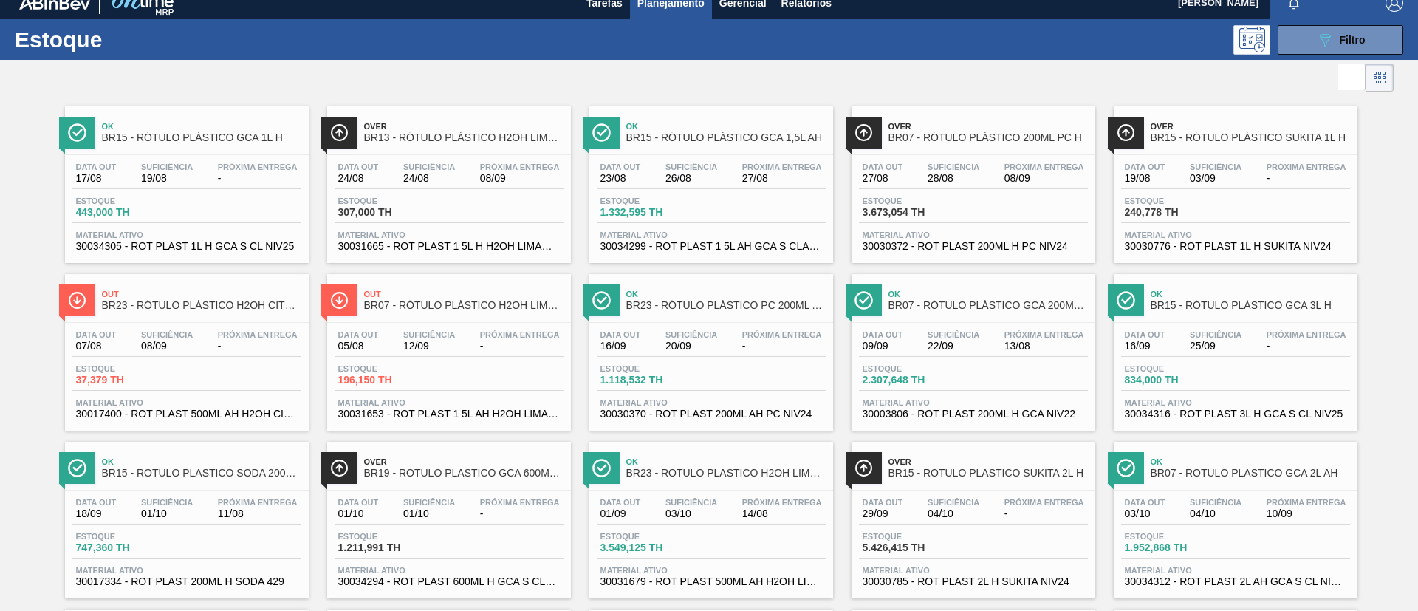
click at [688, 452] on div "Ok BR23 - RÓTULO PLÁSTICO H2OH LIMONETO 500ML AH" at bounding box center [725, 467] width 199 height 33
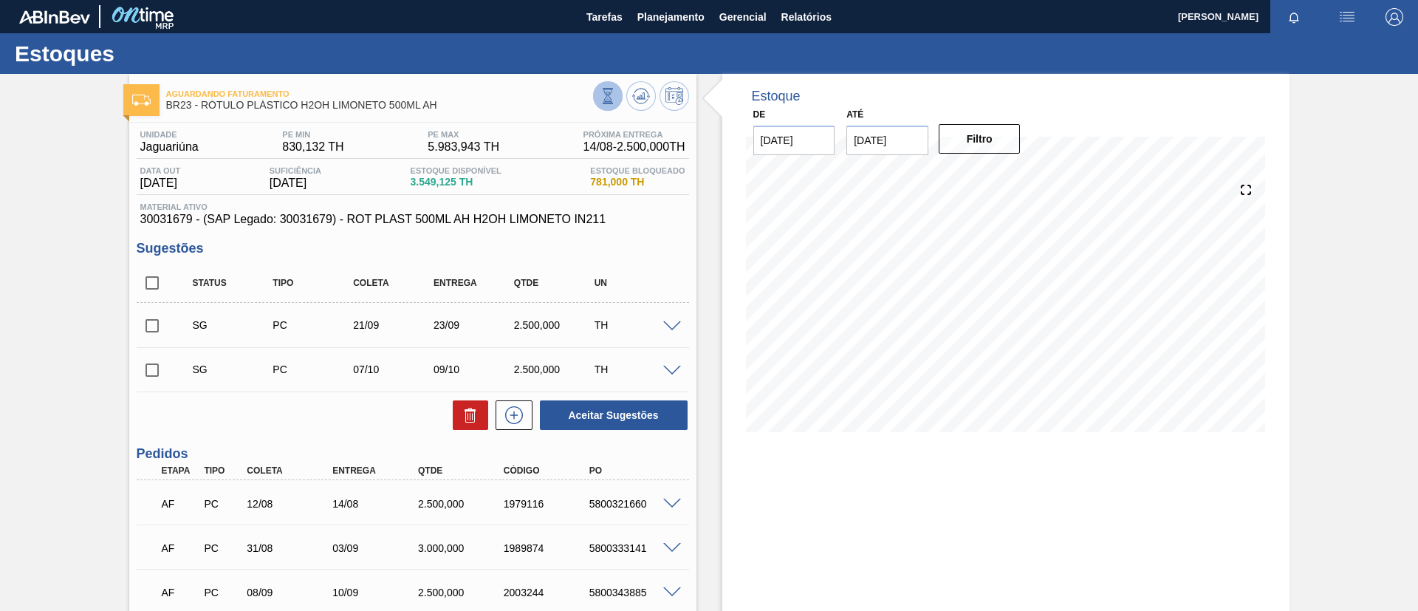
click at [610, 95] on icon at bounding box center [608, 96] width 16 height 16
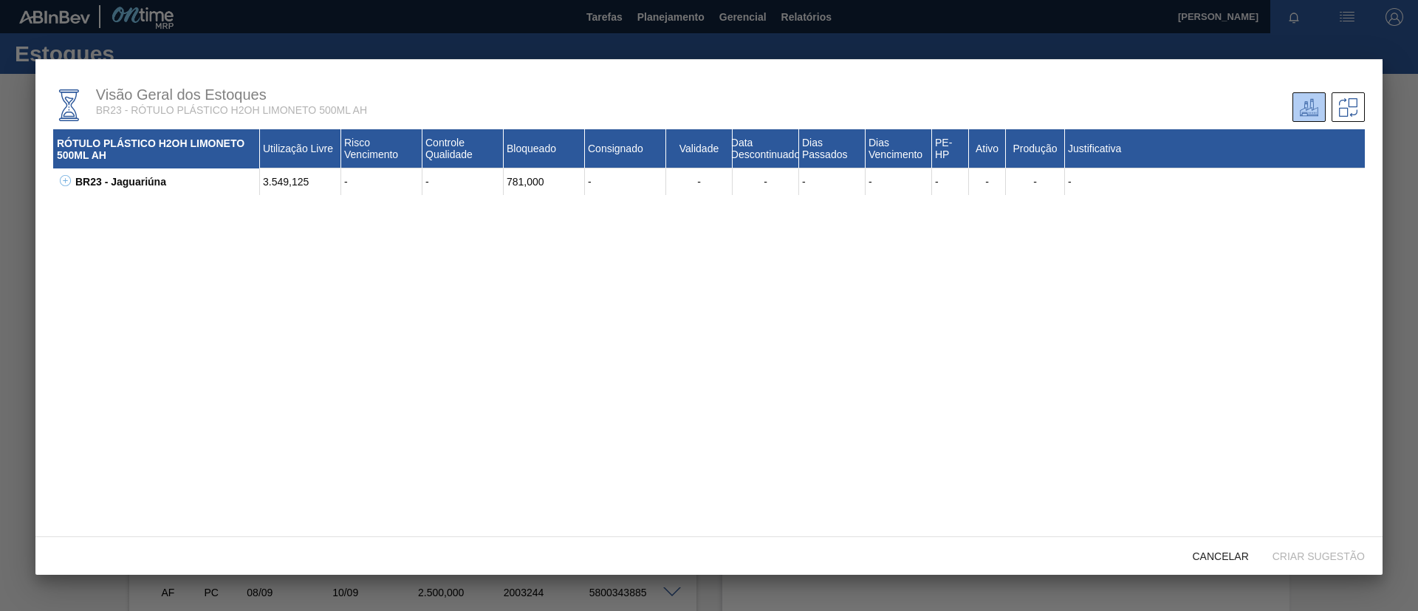
click at [65, 182] on icon at bounding box center [65, 180] width 1 height 5
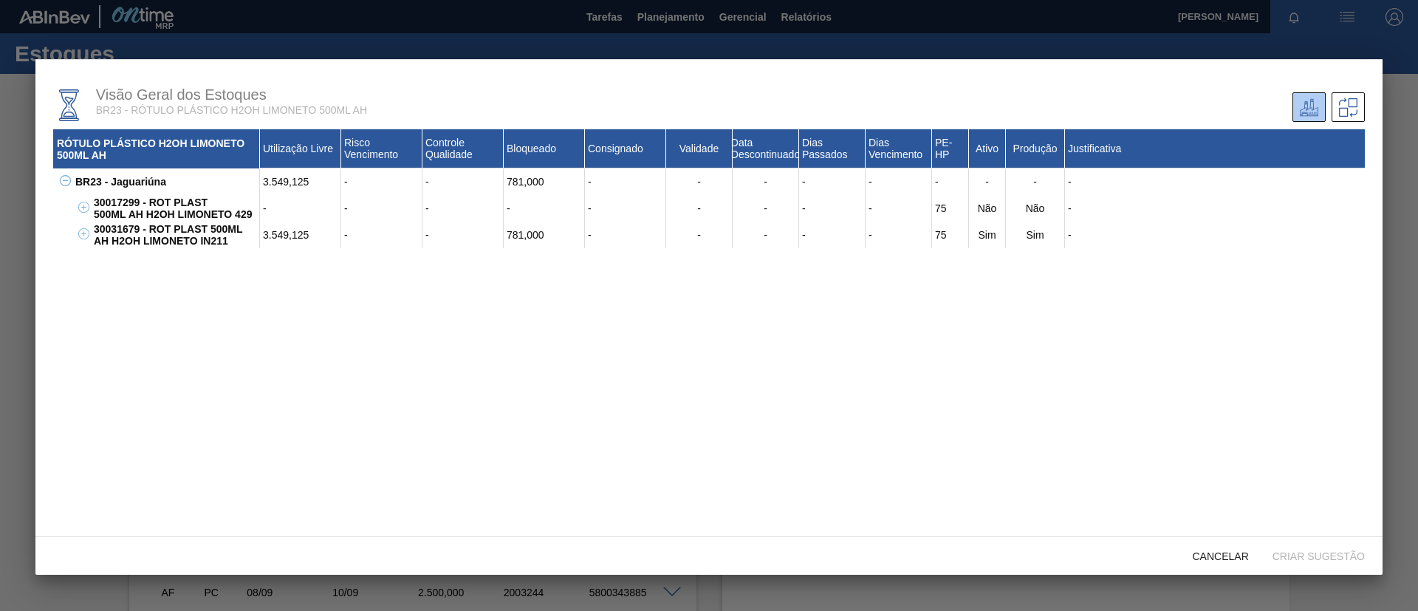
click at [87, 213] on icon at bounding box center [83, 207] width 11 height 11
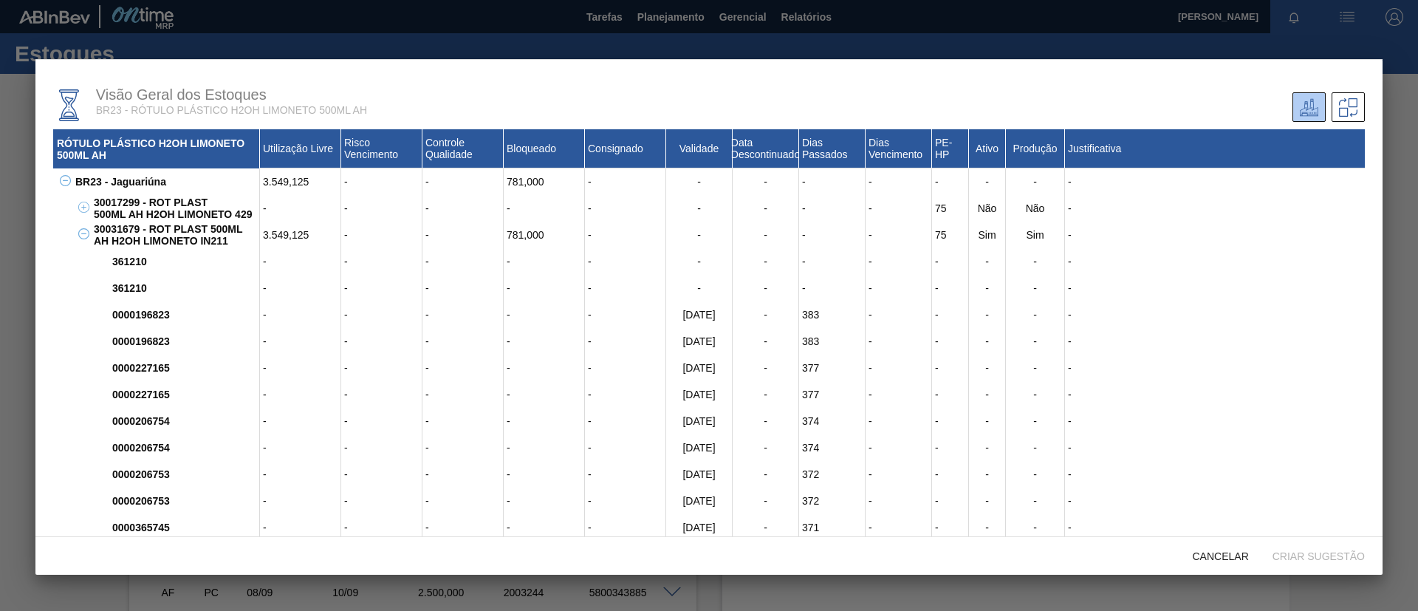
click at [121, 228] on div "30031679 - ROT PLAST 500ML AH H2OH LIMONETO IN211" at bounding box center [175, 235] width 170 height 27
copy div "30031679"
drag, startPoint x: 227, startPoint y: 243, endPoint x: 148, endPoint y: 228, distance: 80.4
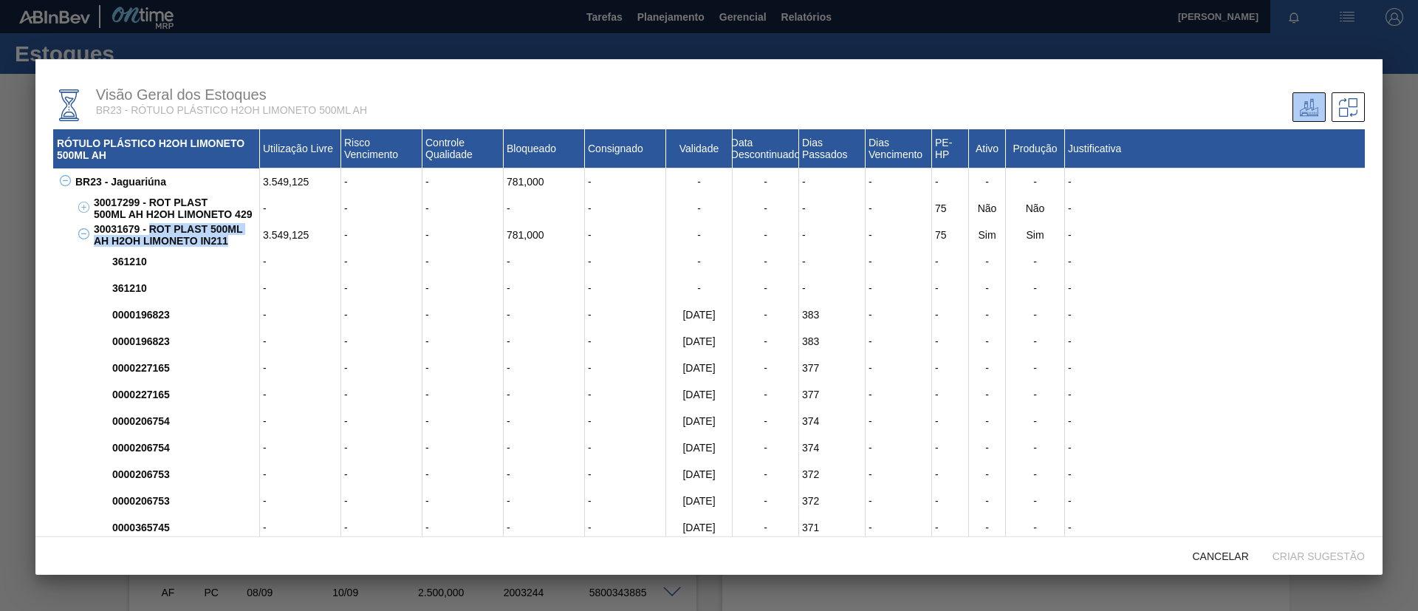
click at [148, 228] on div "30031679 - ROT PLAST 500ML AH H2OH LIMONETO IN211" at bounding box center [175, 235] width 170 height 27
copy div "ROT PLAST 500ML AH H2OH LIMONETO IN211"
click at [274, 232] on div "3.549,125" at bounding box center [300, 235] width 81 height 27
copy div "3.549,125"
